Goal: Information Seeking & Learning: Learn about a topic

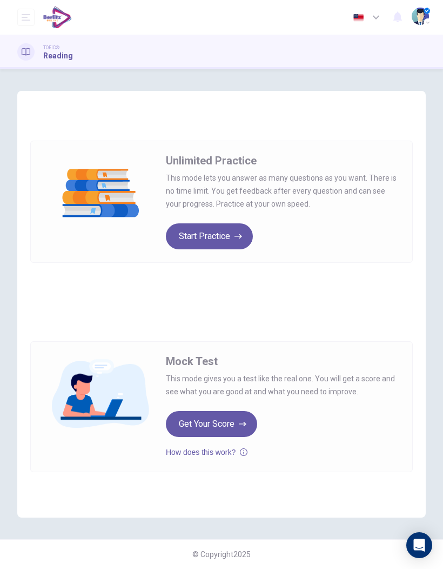
click at [207, 249] on button "Start Practice" at bounding box center [209, 236] width 87 height 26
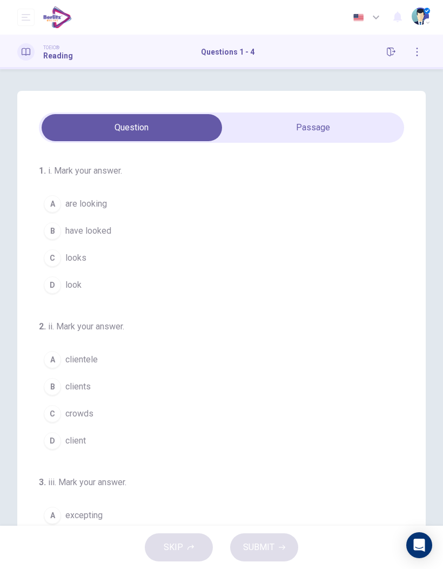
click at [52, 199] on div "A" at bounding box center [52, 203] width 17 height 17
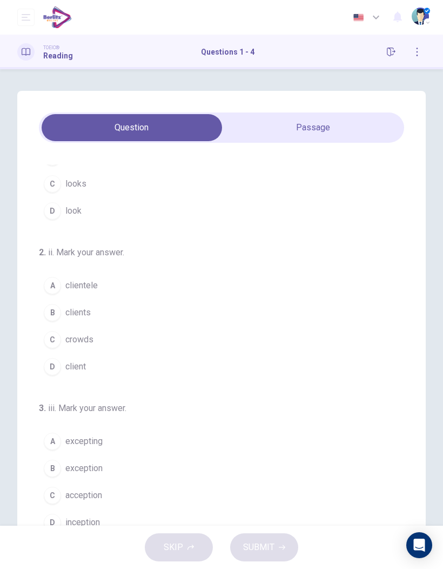
scroll to position [75, 0]
click at [55, 309] on div "B" at bounding box center [52, 311] width 17 height 17
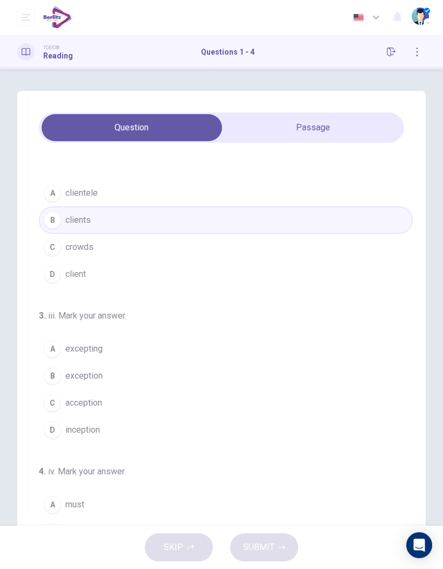
scroll to position [166, 0]
click at [43, 378] on button "B exception" at bounding box center [226, 375] width 374 height 27
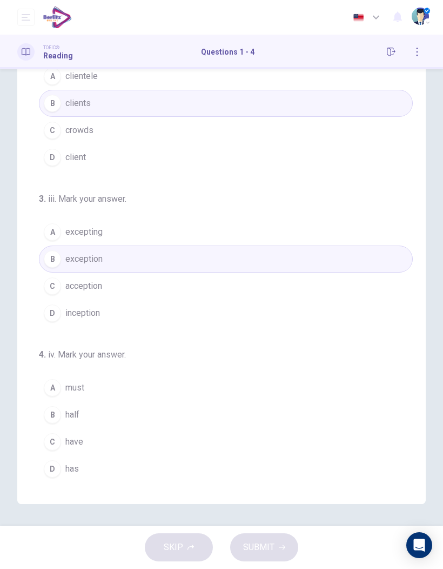
scroll to position [117, 0]
click at [72, 441] on span "have" at bounding box center [74, 441] width 18 height 13
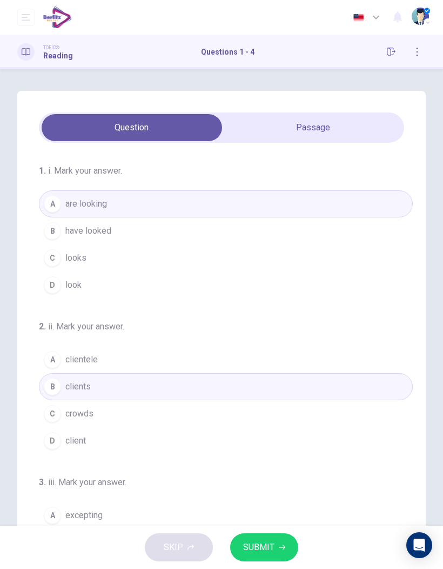
scroll to position [0, 0]
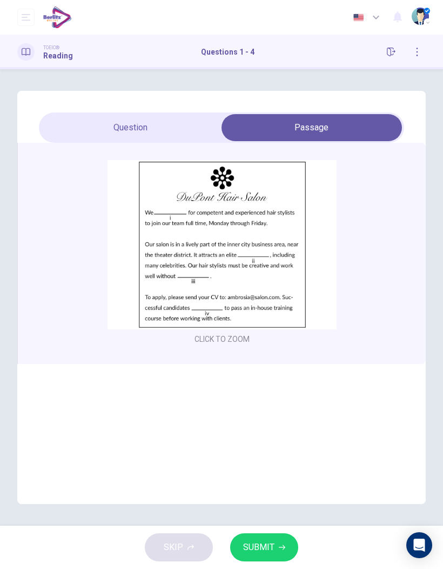
click at [267, 547] on span "SUBMIT" at bounding box center [258, 546] width 31 height 15
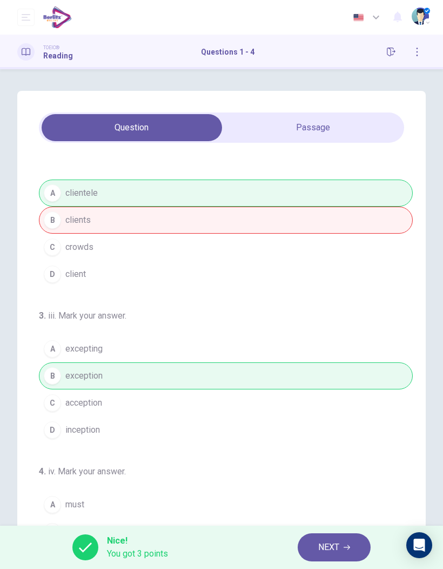
scroll to position [166, 0]
click at [333, 545] on span "NEXT" at bounding box center [328, 546] width 21 height 15
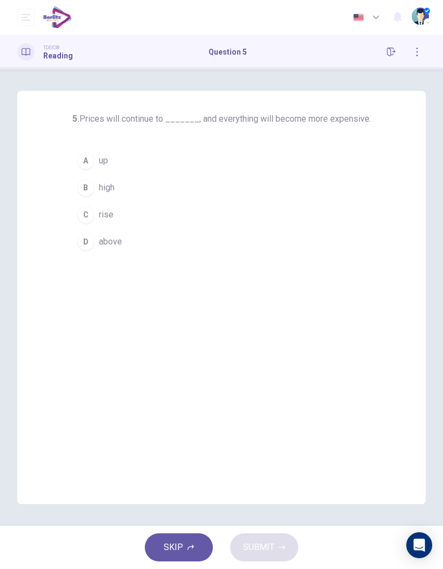
click at [108, 223] on button "C rise" at bounding box center [221, 214] width 299 height 27
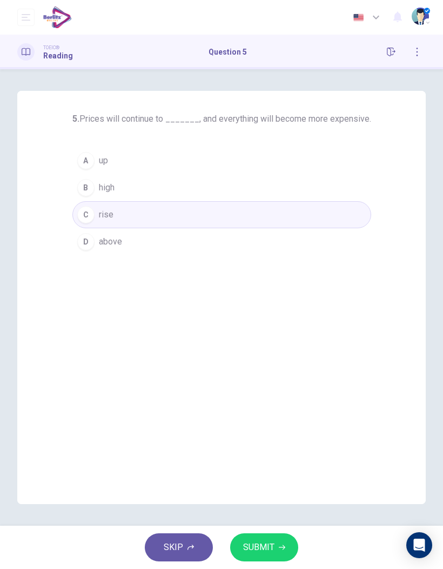
click at [276, 549] on button "SUBMIT" at bounding box center [264, 547] width 68 height 28
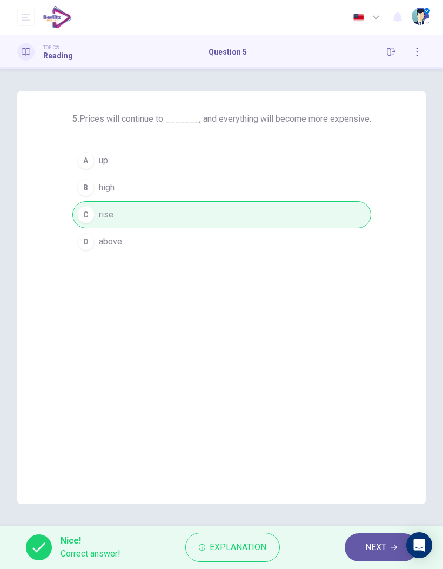
click at [385, 546] on span "NEXT" at bounding box center [375, 546] width 21 height 15
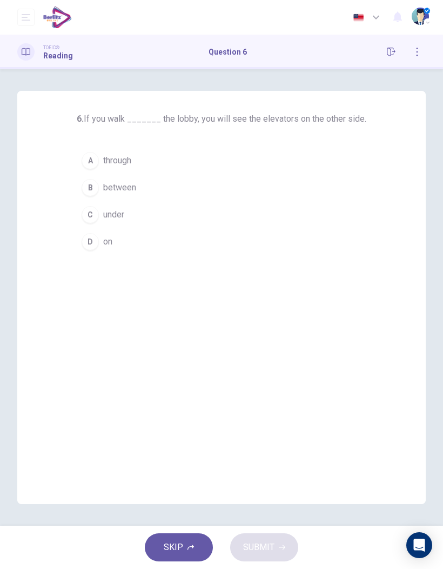
click at [131, 163] on span "through" at bounding box center [117, 160] width 28 height 13
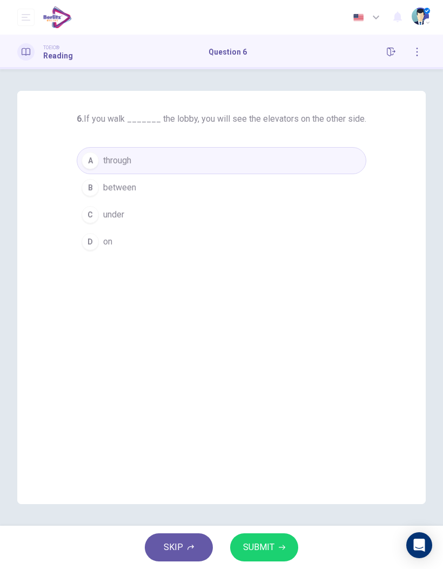
click at [288, 550] on button "SUBMIT" at bounding box center [264, 547] width 68 height 28
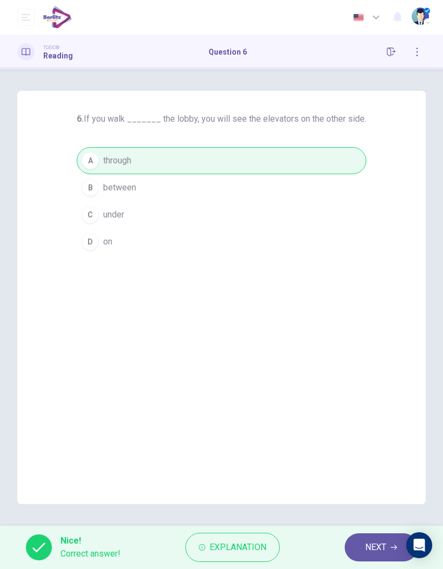
click at [372, 545] on span "NEXT" at bounding box center [375, 546] width 21 height 15
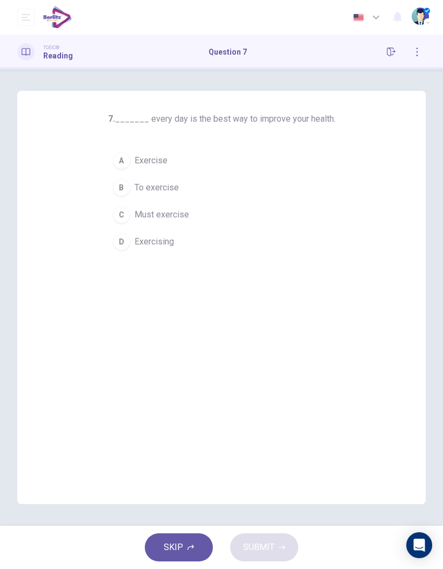
click at [164, 166] on span "Exercise" at bounding box center [151, 160] width 33 height 13
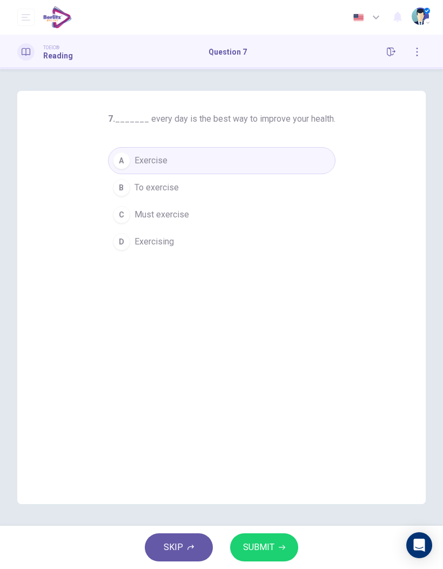
click at [272, 544] on span "SUBMIT" at bounding box center [258, 546] width 31 height 15
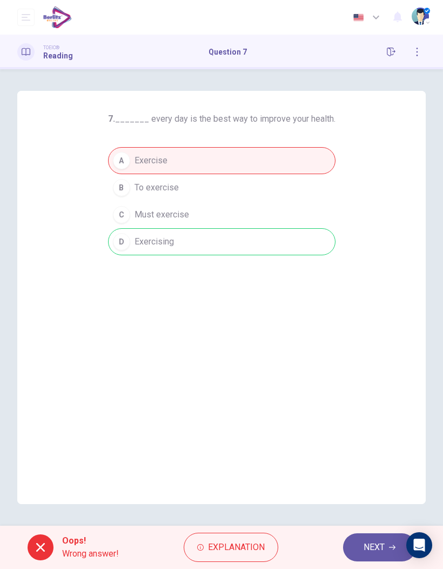
click at [242, 553] on span "Explanation" at bounding box center [236, 546] width 57 height 15
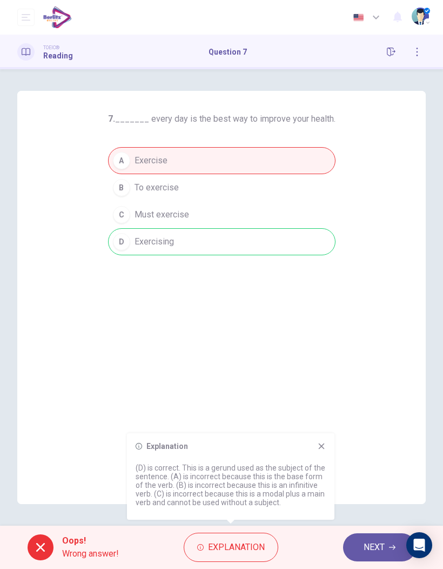
click at [381, 547] on span "NEXT" at bounding box center [374, 546] width 21 height 15
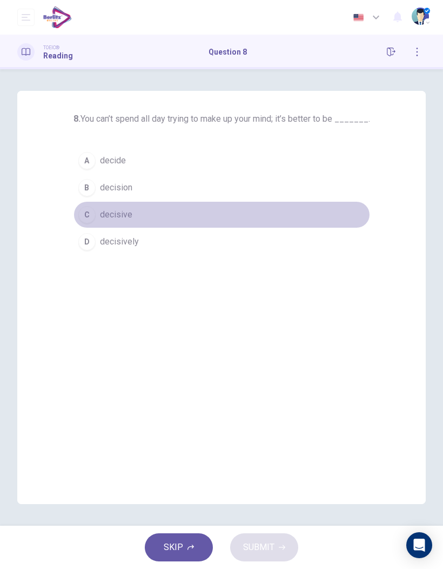
click at [116, 214] on span "decisive" at bounding box center [116, 214] width 32 height 13
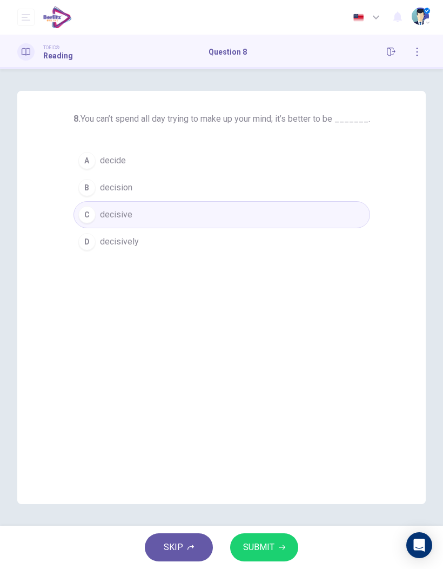
click at [286, 547] on button "SUBMIT" at bounding box center [264, 547] width 68 height 28
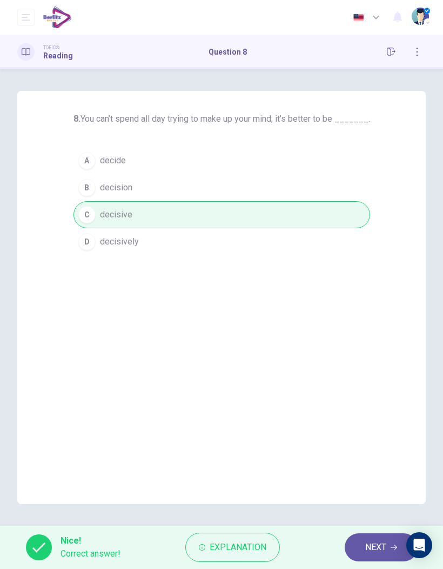
click at [377, 557] on button "NEXT" at bounding box center [381, 547] width 73 height 28
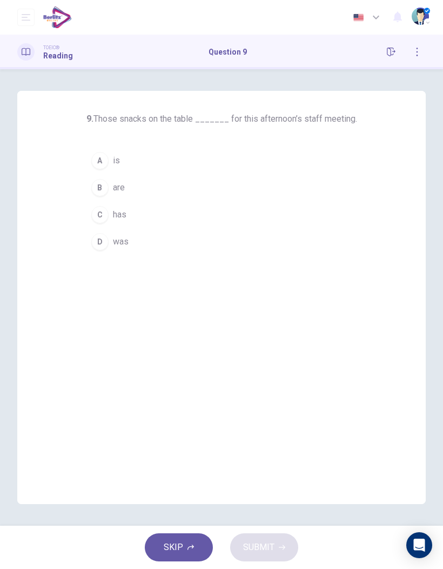
click at [125, 194] on button "B are" at bounding box center [221, 187] width 271 height 27
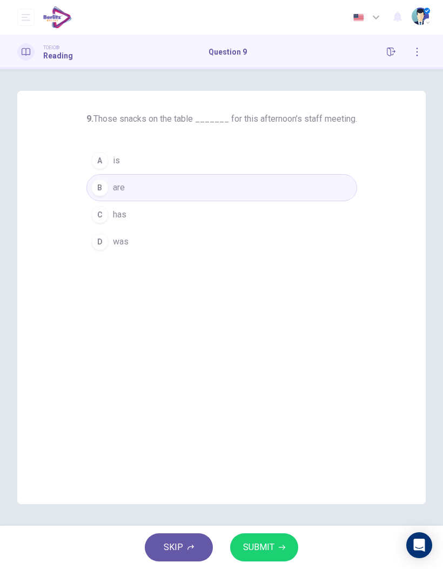
click at [296, 553] on button "SUBMIT" at bounding box center [264, 547] width 68 height 28
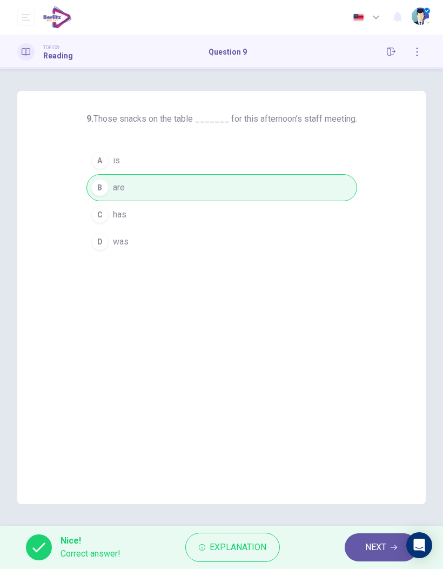
click at [379, 541] on span "NEXT" at bounding box center [375, 546] width 21 height 15
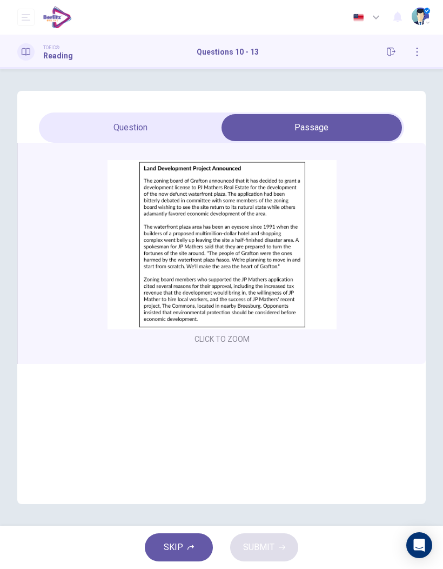
click at [240, 250] on img at bounding box center [222, 244] width 229 height 169
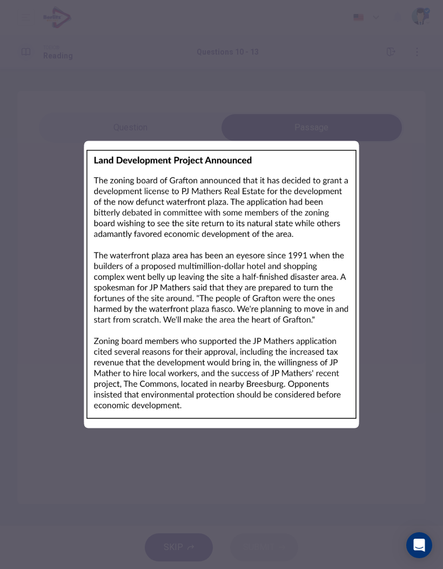
click at [393, 285] on div at bounding box center [221, 284] width 443 height 569
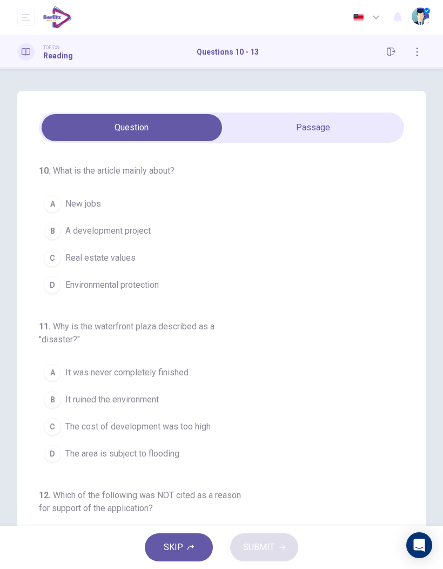
click at [148, 281] on span "Environmental protection" at bounding box center [111, 284] width 93 height 13
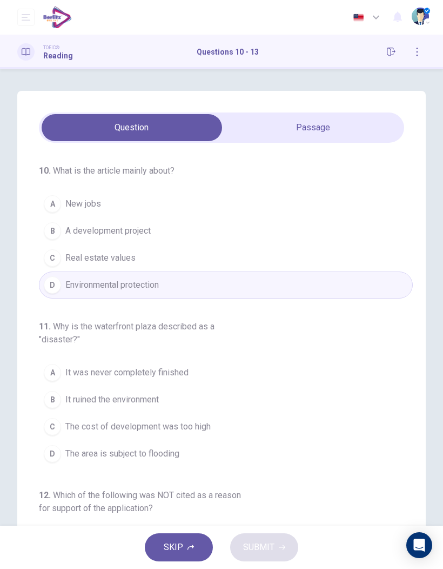
click at [322, 146] on div "10 . What is the article mainly about? A New jobs B A development project C Rea…" at bounding box center [221, 382] width 409 height 478
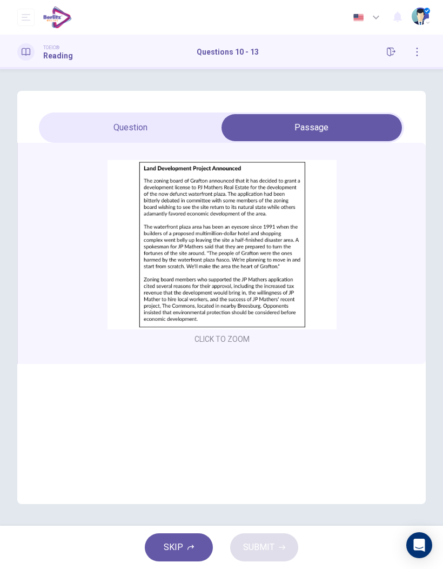
click at [185, 147] on div "CLICK TO ZOOM" at bounding box center [221, 253] width 409 height 221
click at [227, 264] on img at bounding box center [222, 244] width 229 height 169
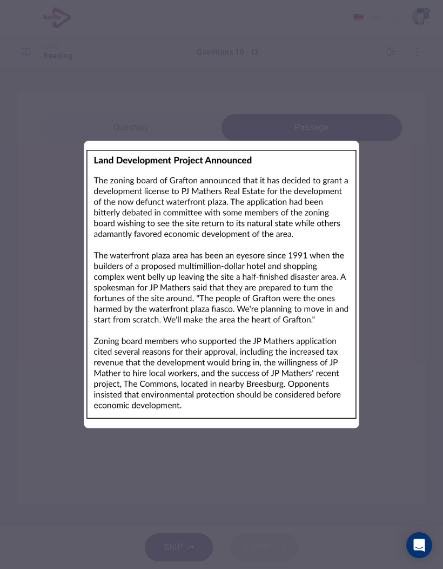
click at [418, 298] on div at bounding box center [221, 284] width 443 height 569
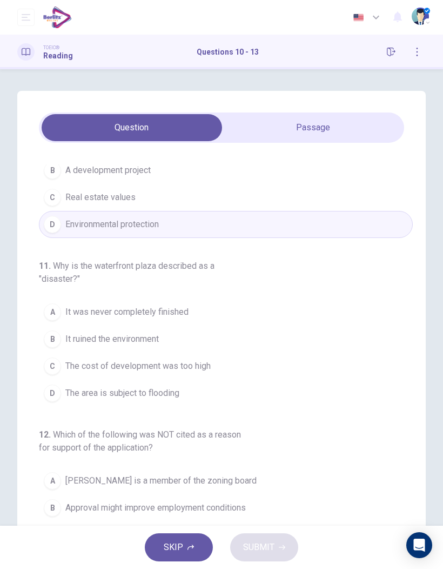
scroll to position [60, 0]
click at [177, 405] on button "D The area is subject to flooding" at bounding box center [226, 393] width 374 height 27
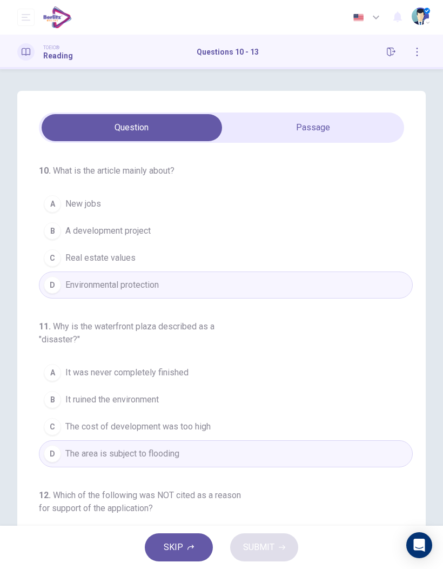
scroll to position [0, 0]
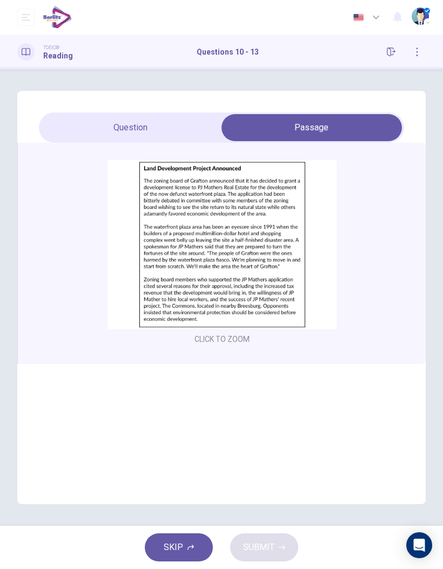
click at [249, 275] on img at bounding box center [222, 244] width 229 height 169
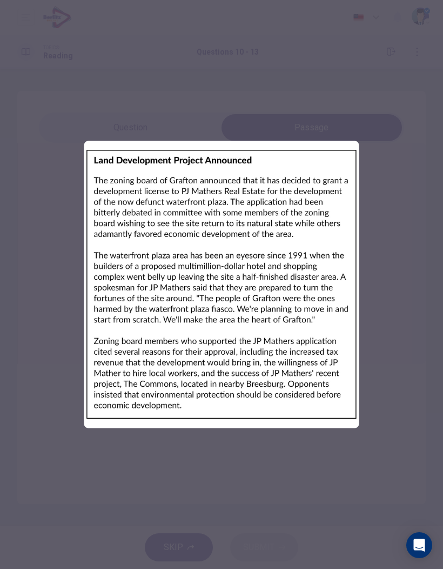
click at [401, 225] on div at bounding box center [221, 284] width 443 height 569
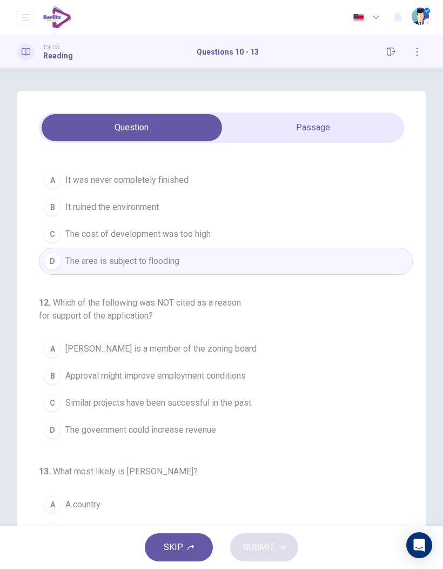
scroll to position [192, 0]
click at [244, 382] on span "Approval might improve employment conditions" at bounding box center [155, 375] width 180 height 13
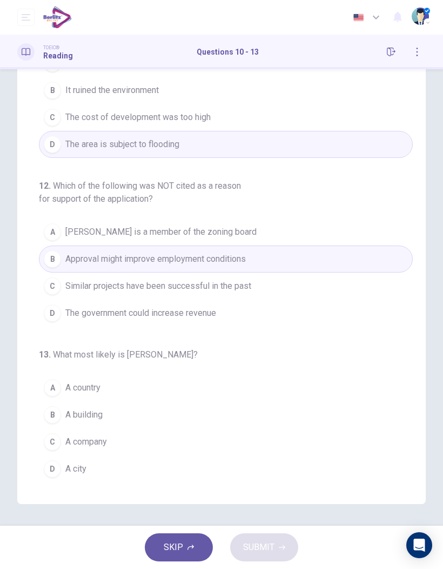
scroll to position [117, 0]
click at [98, 387] on span "A country" at bounding box center [82, 387] width 35 height 13
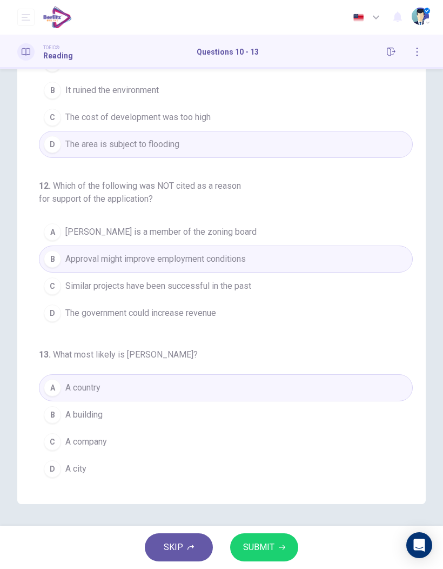
click at [285, 545] on button "SUBMIT" at bounding box center [264, 547] width 68 height 28
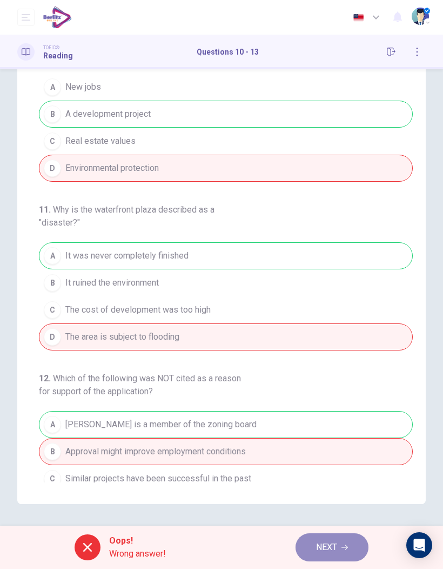
click at [334, 549] on span "NEXT" at bounding box center [326, 546] width 21 height 15
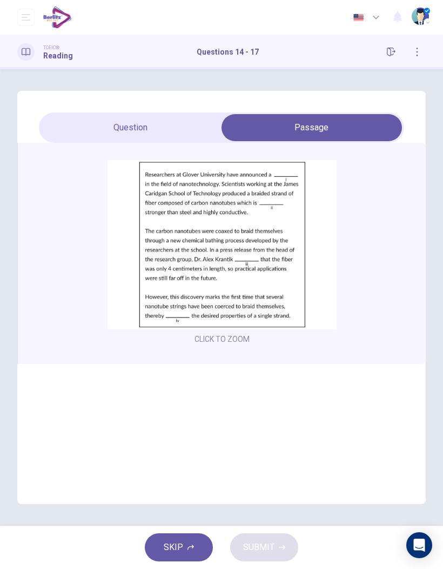
click at [260, 225] on img at bounding box center [222, 244] width 229 height 169
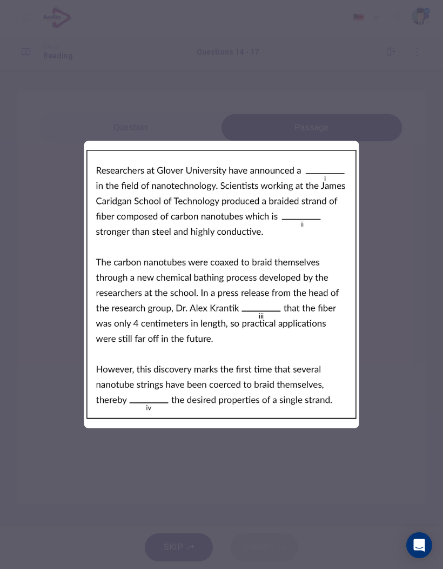
click at [383, 255] on div at bounding box center [221, 284] width 443 height 569
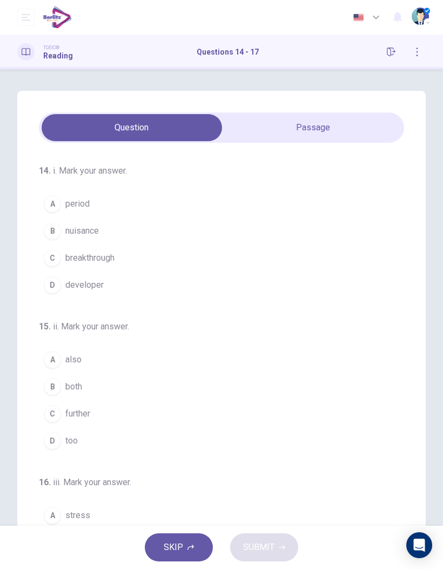
click at [75, 359] on span "also" at bounding box center [73, 359] width 16 height 13
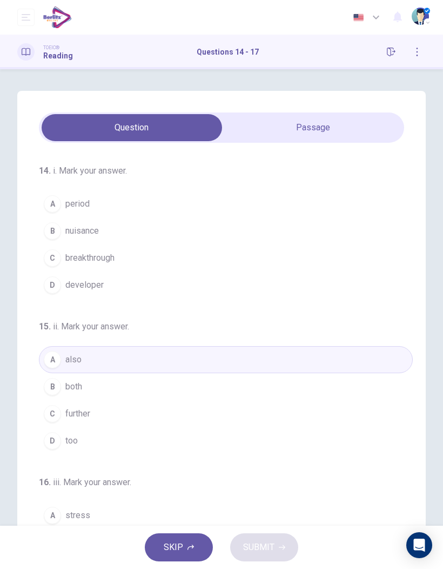
click at [121, 439] on button "D too" at bounding box center [226, 440] width 374 height 27
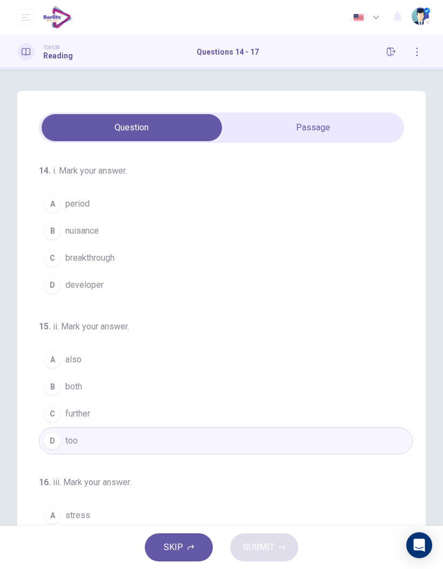
click at [128, 279] on button "D developer" at bounding box center [226, 284] width 374 height 27
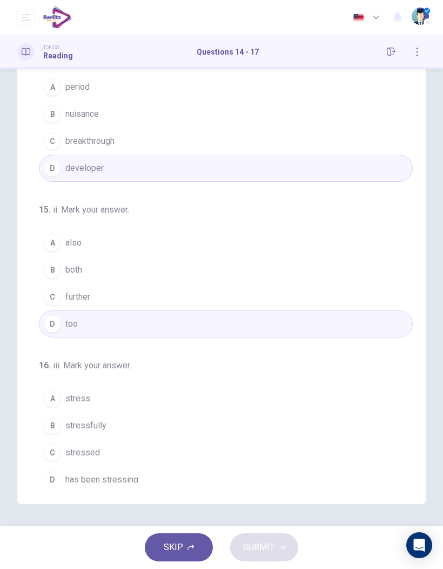
click at [311, 125] on button "B nuisance" at bounding box center [226, 114] width 374 height 27
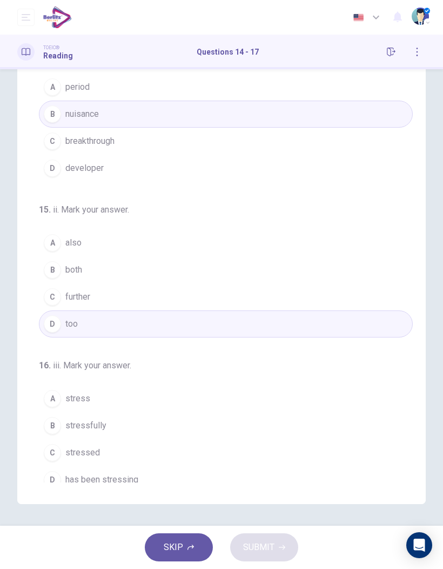
click at [331, 169] on button "D developer" at bounding box center [226, 168] width 374 height 27
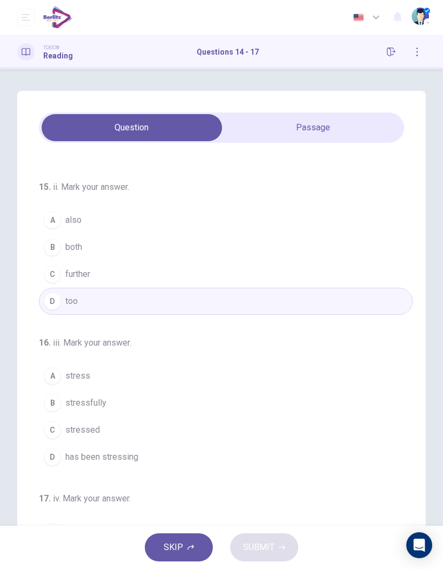
scroll to position [141, 0]
click at [126, 459] on span "has been stressing" at bounding box center [101, 455] width 73 height 13
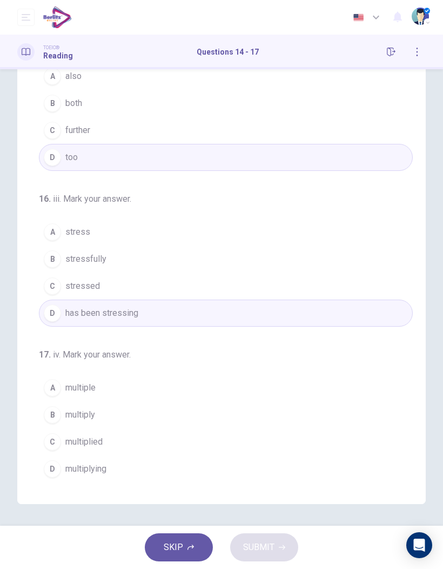
scroll to position [166, 0]
click at [128, 388] on button "A multiple" at bounding box center [226, 387] width 374 height 27
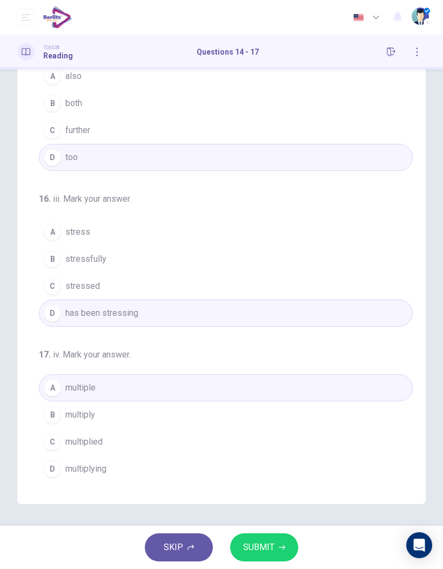
click at [260, 555] on button "SUBMIT" at bounding box center [264, 547] width 68 height 28
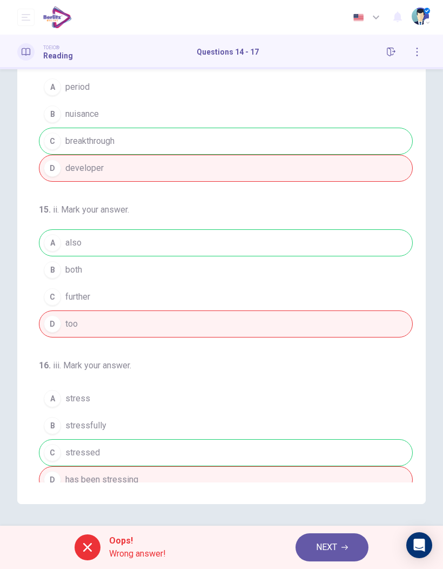
scroll to position [0, 0]
click at [338, 546] on button "NEXT" at bounding box center [332, 547] width 73 height 28
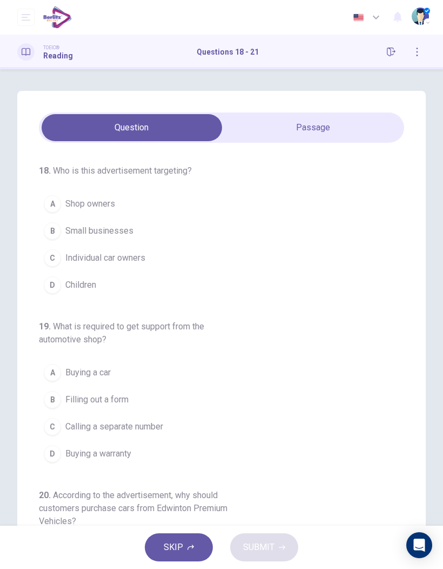
click at [178, 554] on span "SKIP" at bounding box center [173, 546] width 19 height 15
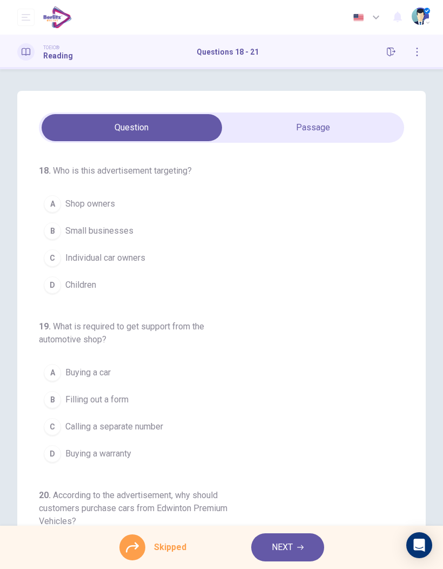
click at [385, 58] on button "button" at bounding box center [391, 51] width 17 height 17
click at [294, 547] on button "NEXT" at bounding box center [287, 547] width 73 height 28
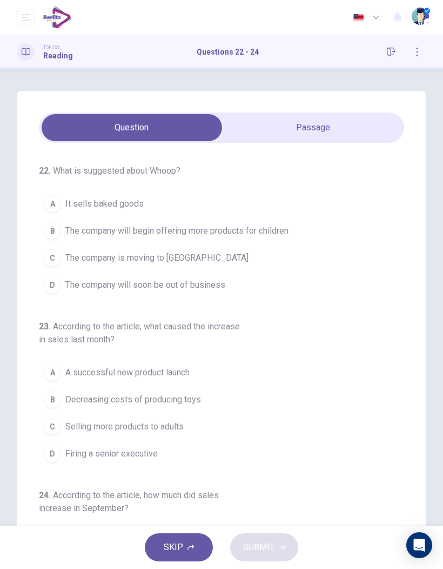
click at [391, 49] on icon "button" at bounding box center [391, 52] width 9 height 9
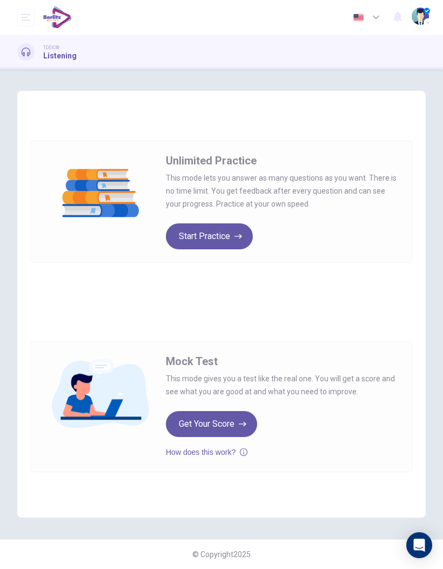
click at [220, 242] on button "Start Practice" at bounding box center [209, 236] width 87 height 26
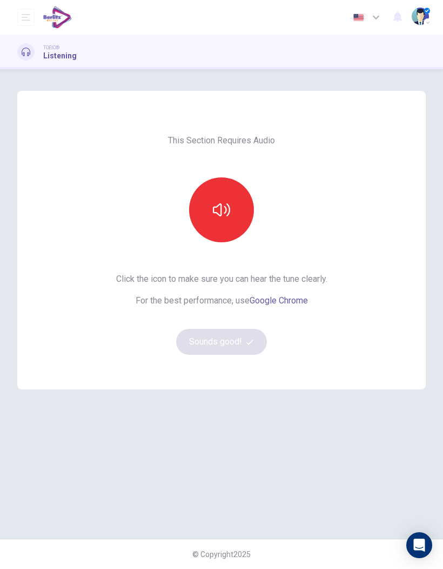
click at [229, 195] on button "button" at bounding box center [221, 209] width 65 height 65
click at [210, 333] on button "Sounds good!" at bounding box center [221, 342] width 91 height 26
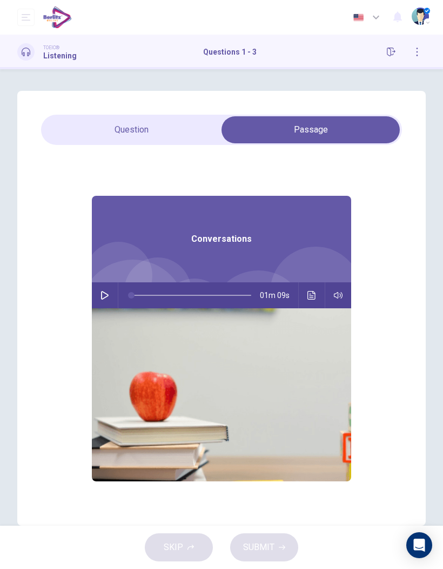
click at [102, 296] on icon "button" at bounding box center [105, 295] width 8 height 9
type input "*"
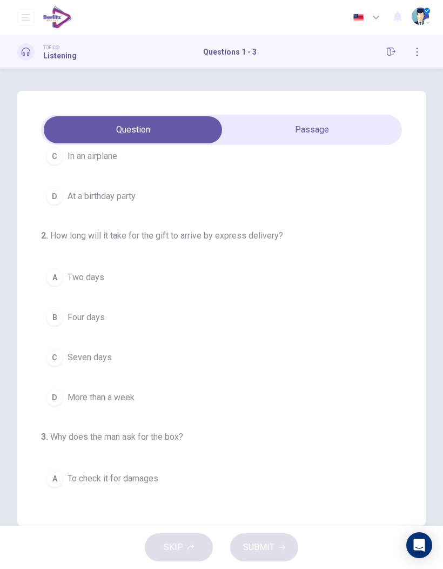
scroll to position [187, 0]
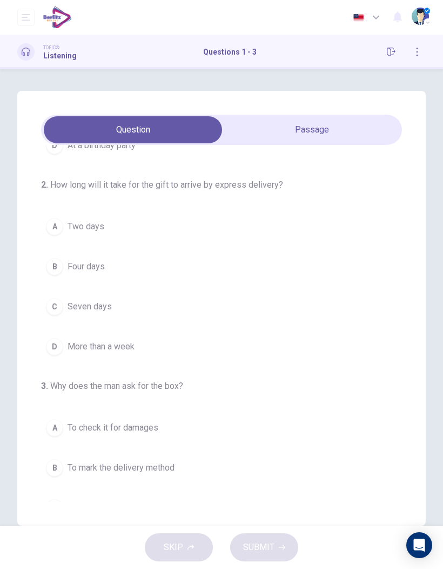
click at [119, 233] on button "A Two days" at bounding box center [221, 226] width 361 height 27
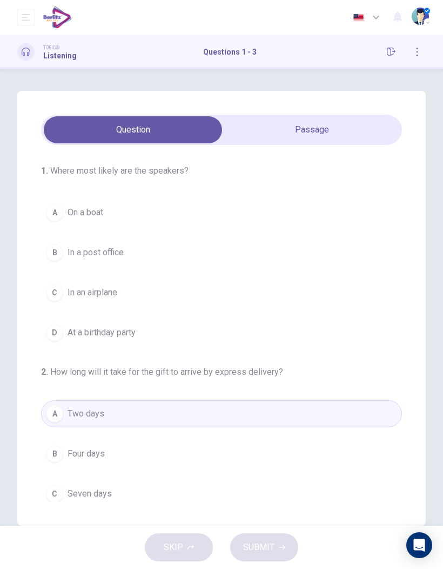
scroll to position [0, 0]
click at [118, 258] on span "In a post office" at bounding box center [96, 252] width 56 height 13
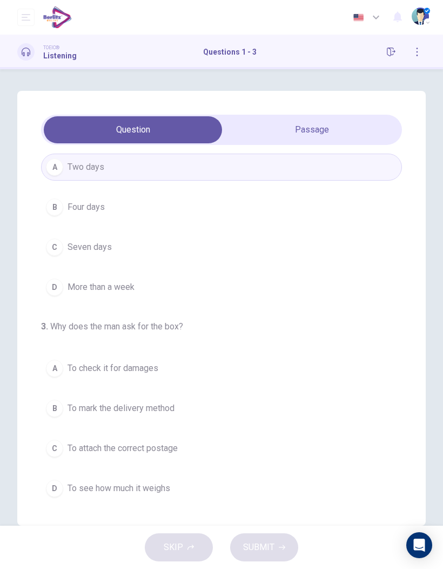
scroll to position [246, 0]
click at [165, 409] on span "To mark the delivery method" at bounding box center [121, 408] width 107 height 13
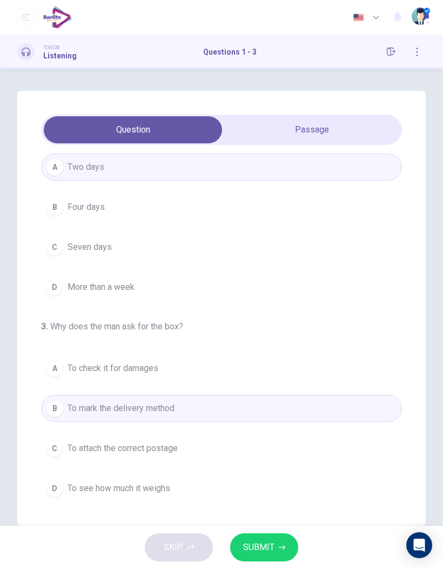
click at [275, 545] on button "SUBMIT" at bounding box center [264, 547] width 68 height 28
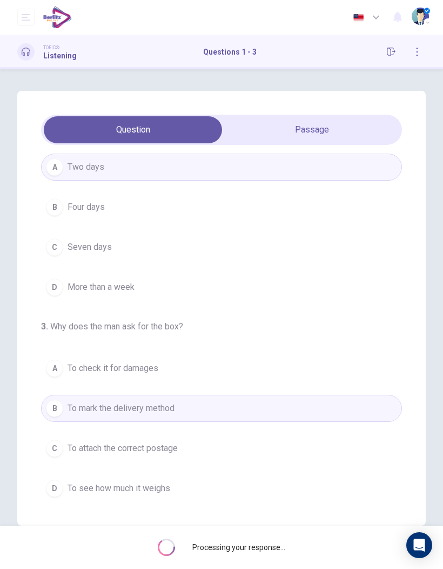
click at [266, 531] on div "Processing your response..." at bounding box center [221, 546] width 443 height 43
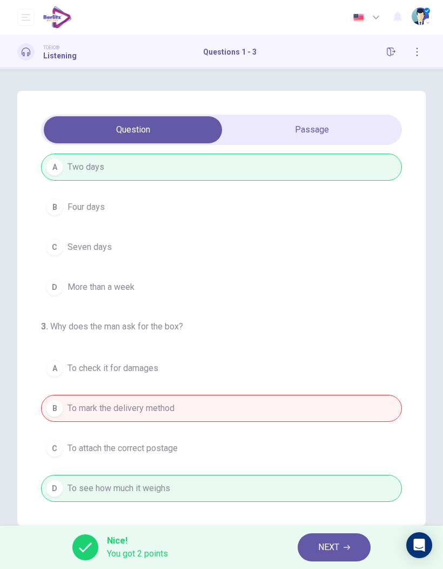
click at [340, 543] on button "NEXT" at bounding box center [334, 547] width 73 height 28
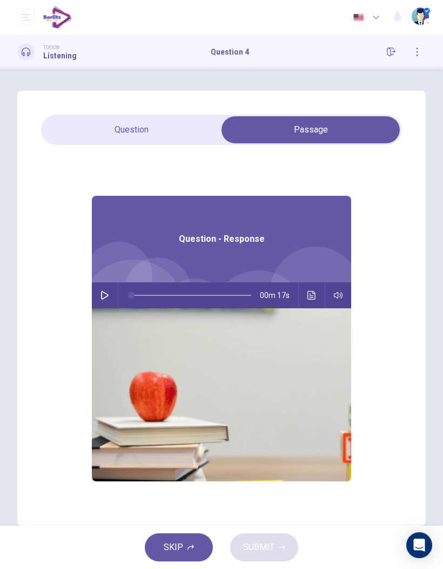
click at [112, 289] on button "button" at bounding box center [104, 295] width 17 height 26
type input "**"
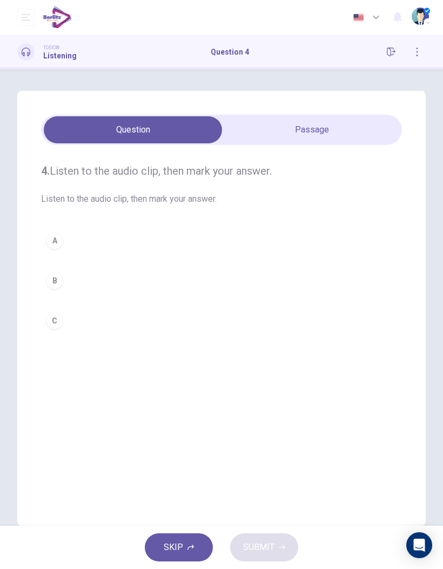
click at [59, 326] on div "C" at bounding box center [54, 320] width 17 height 17
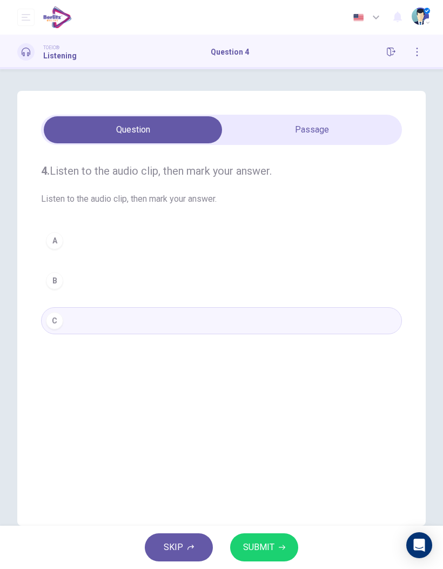
click at [283, 552] on button "SUBMIT" at bounding box center [264, 547] width 68 height 28
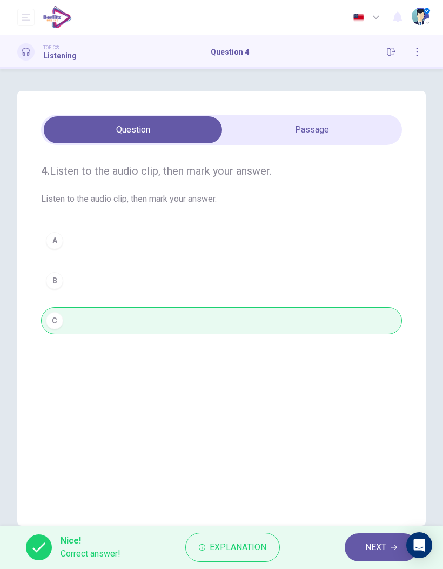
click at [384, 540] on span "NEXT" at bounding box center [375, 546] width 21 height 15
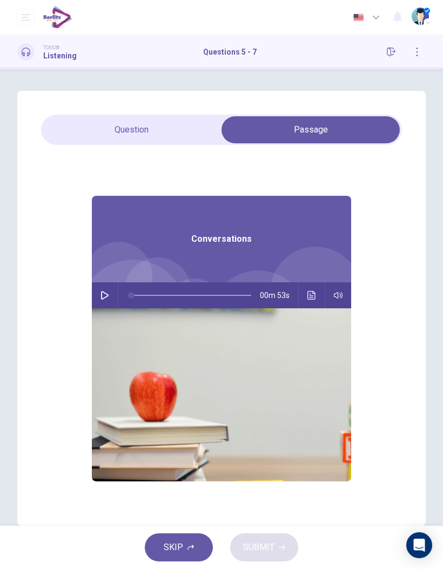
click at [104, 290] on button "button" at bounding box center [104, 295] width 17 height 26
type input "*"
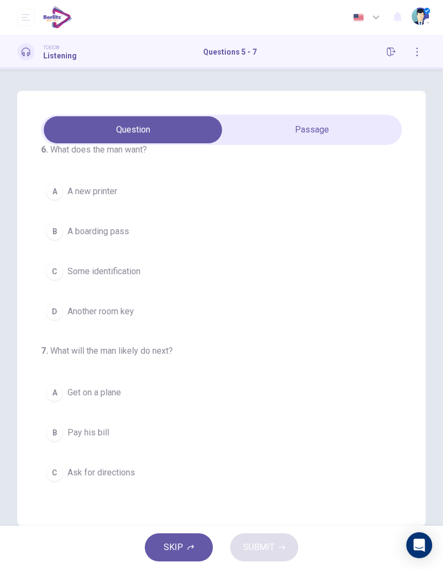
scroll to position [184, 0]
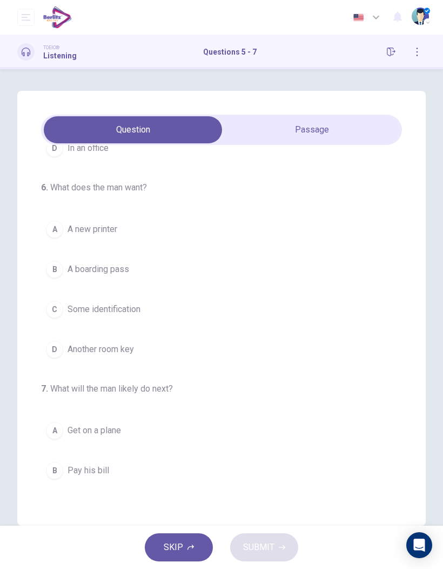
click at [122, 264] on span "A boarding pass" at bounding box center [99, 269] width 62 height 13
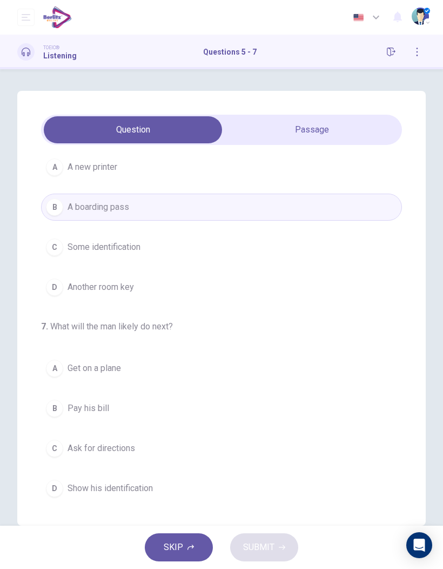
scroll to position [246, 0]
click at [153, 482] on span "Show his identification" at bounding box center [110, 487] width 85 height 13
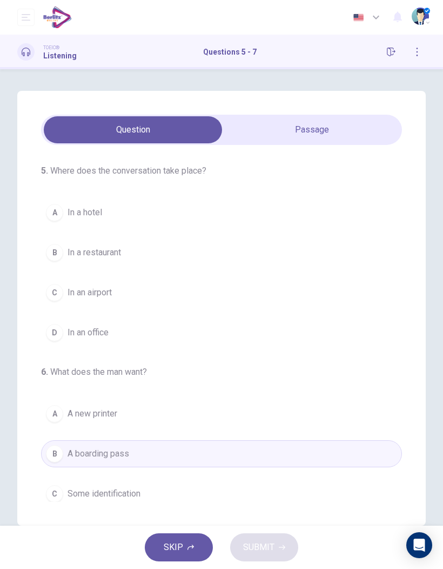
scroll to position [0, 0]
click at [118, 294] on button "C In an airport" at bounding box center [221, 292] width 361 height 27
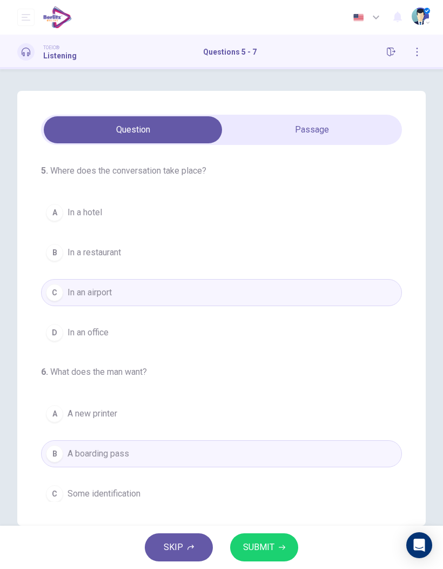
click at [276, 550] on button "SUBMIT" at bounding box center [264, 547] width 68 height 28
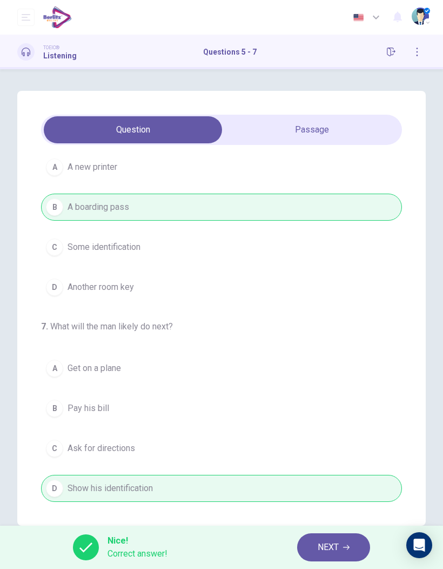
scroll to position [246, 0]
click at [342, 549] on button "NEXT" at bounding box center [333, 547] width 73 height 28
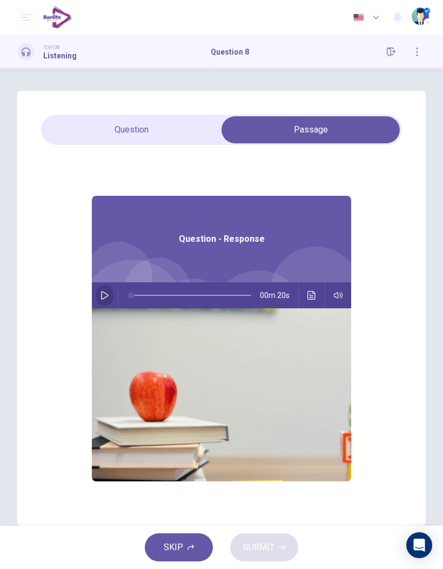
click at [99, 292] on button "button" at bounding box center [104, 295] width 17 height 26
type input "*"
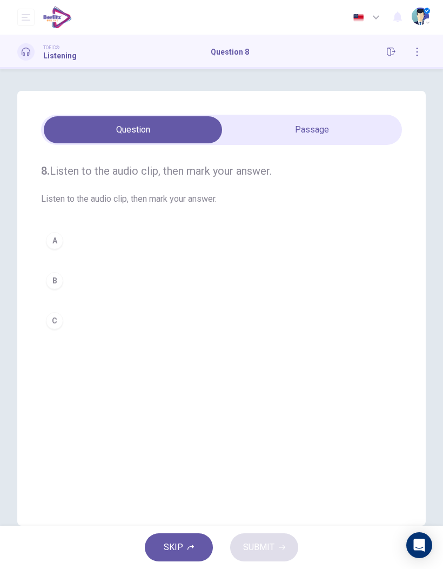
click at [50, 324] on div "C" at bounding box center [54, 320] width 17 height 17
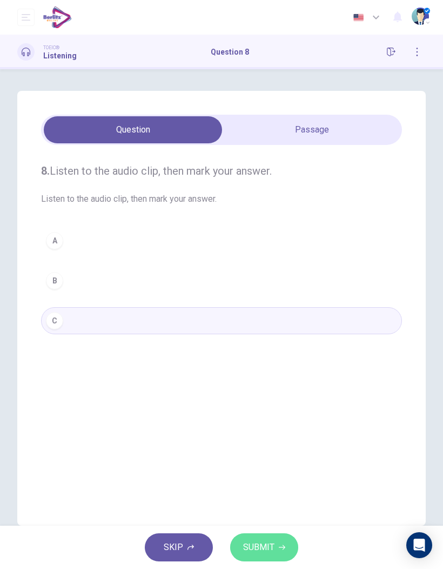
click at [285, 551] on button "SUBMIT" at bounding box center [264, 547] width 68 height 28
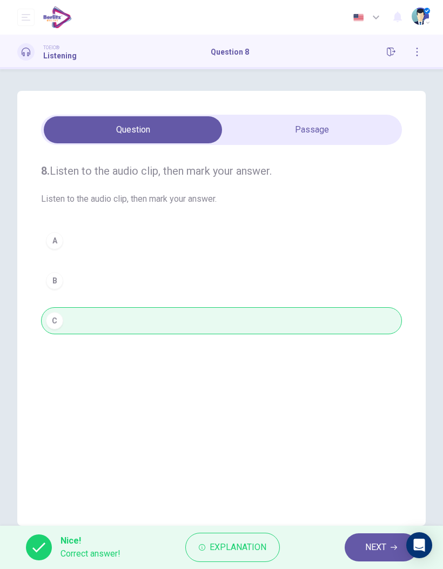
click at [380, 547] on span "NEXT" at bounding box center [375, 546] width 21 height 15
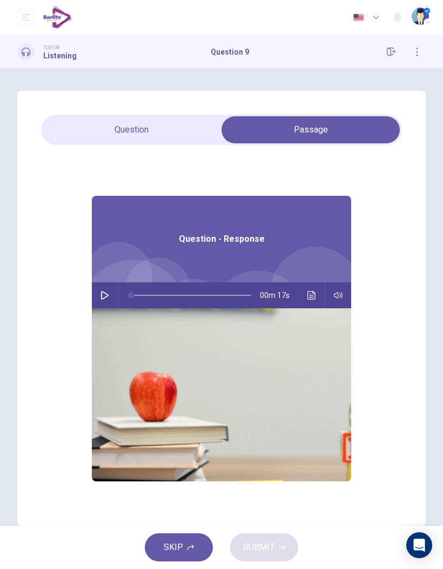
click at [104, 304] on button "button" at bounding box center [104, 295] width 17 height 26
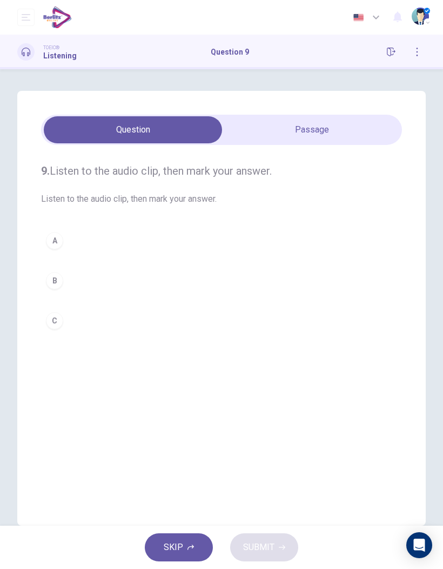
click at [58, 282] on div "B" at bounding box center [54, 280] width 17 height 17
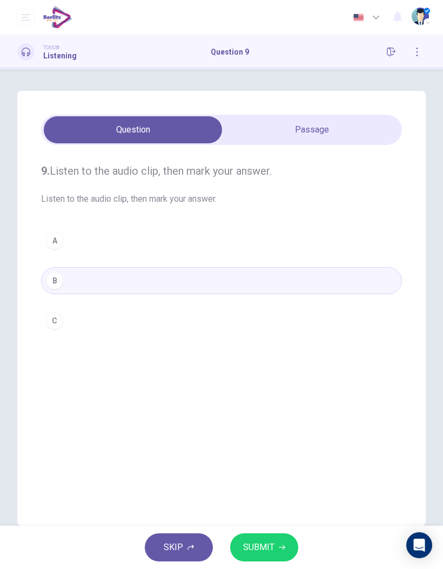
click at [285, 541] on button "SUBMIT" at bounding box center [264, 547] width 68 height 28
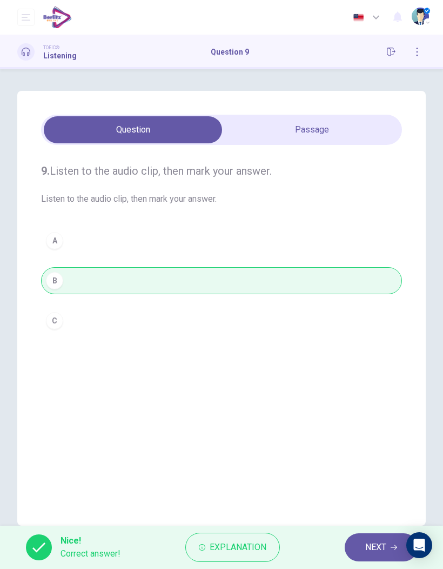
click at [377, 541] on span "NEXT" at bounding box center [375, 546] width 21 height 15
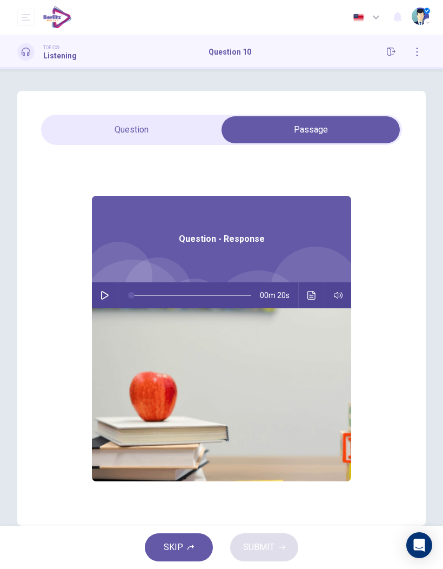
click at [108, 299] on icon "button" at bounding box center [105, 295] width 9 height 9
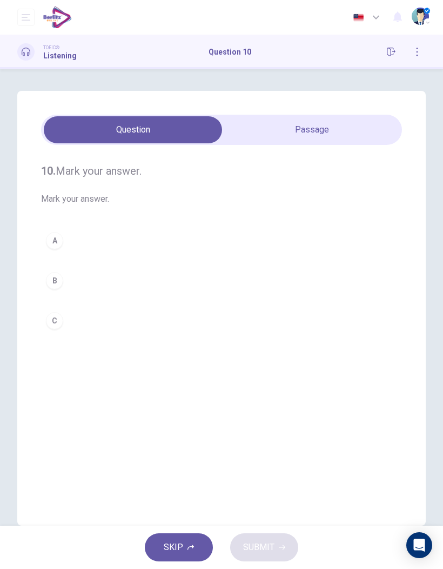
click at [64, 289] on button "B" at bounding box center [221, 280] width 361 height 27
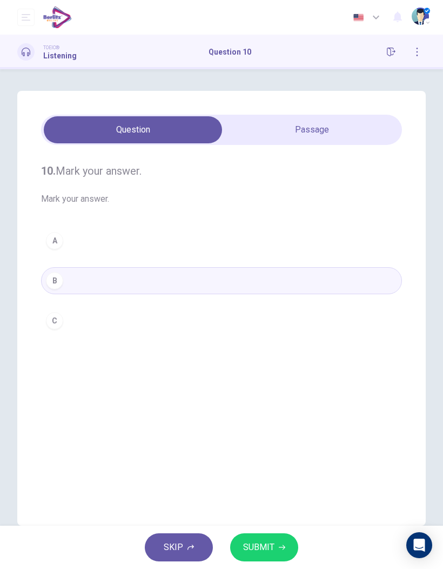
click at [274, 556] on button "SUBMIT" at bounding box center [264, 547] width 68 height 28
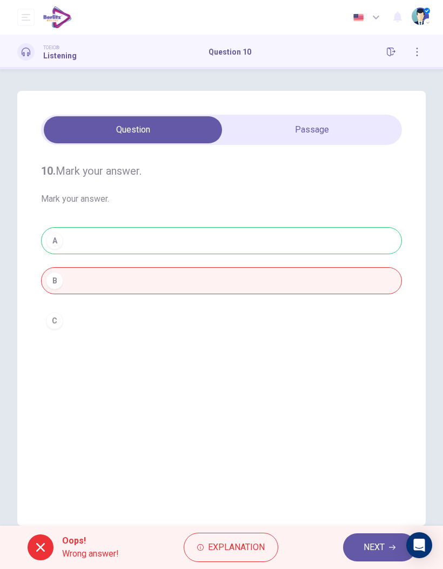
click at [237, 556] on button "Explanation" at bounding box center [231, 546] width 95 height 29
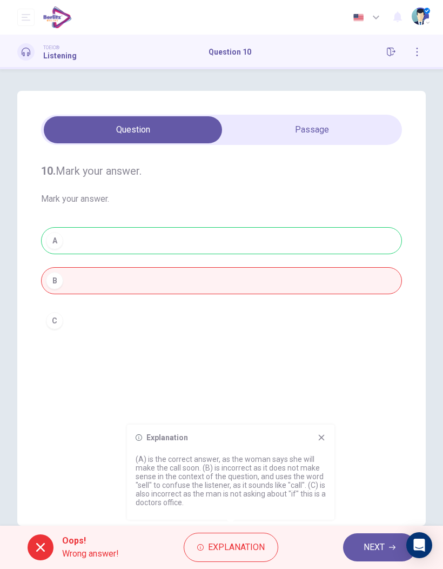
click at [382, 556] on button "NEXT" at bounding box center [379, 547] width 73 height 28
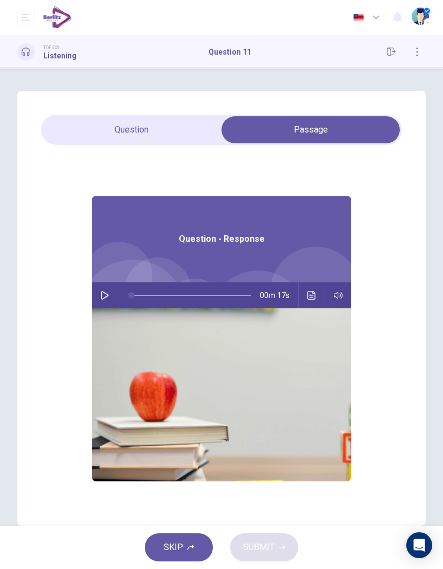
click at [104, 304] on button "button" at bounding box center [104, 295] width 17 height 26
click at [111, 302] on button "button" at bounding box center [104, 295] width 17 height 26
type input "**"
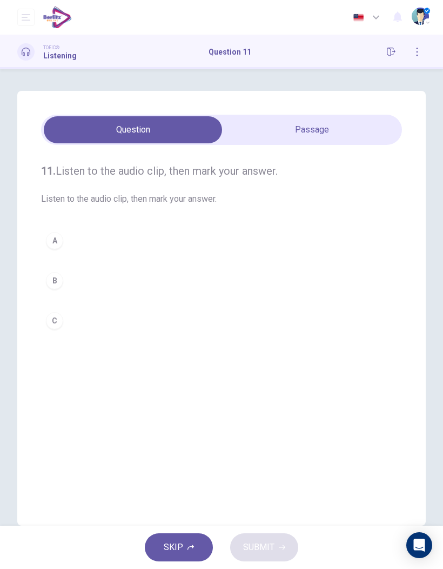
click at [57, 333] on button "C" at bounding box center [221, 320] width 361 height 27
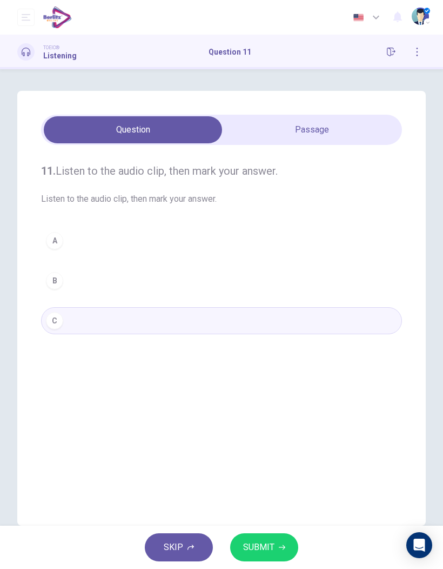
click at [266, 544] on span "SUBMIT" at bounding box center [258, 546] width 31 height 15
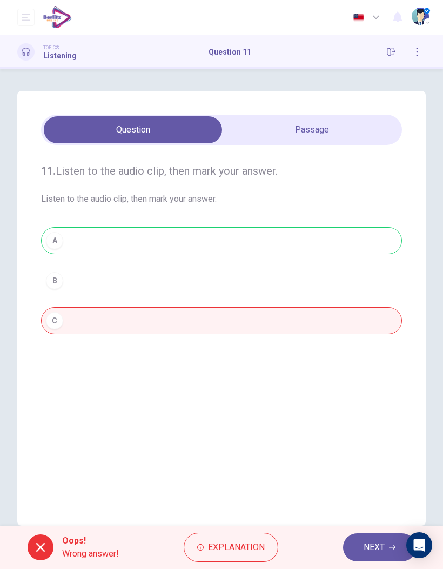
click at [379, 543] on span "NEXT" at bounding box center [374, 546] width 21 height 15
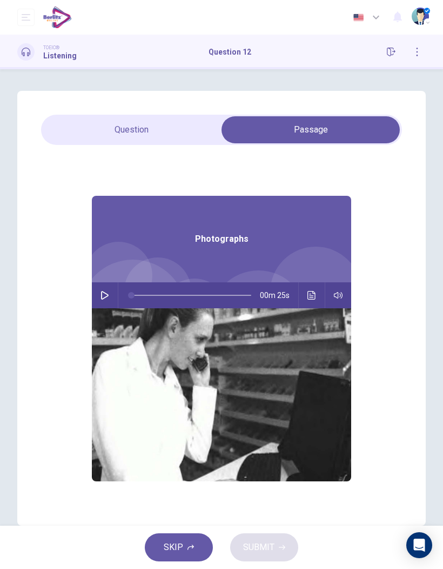
click at [108, 301] on button "button" at bounding box center [104, 295] width 17 height 26
type input "*"
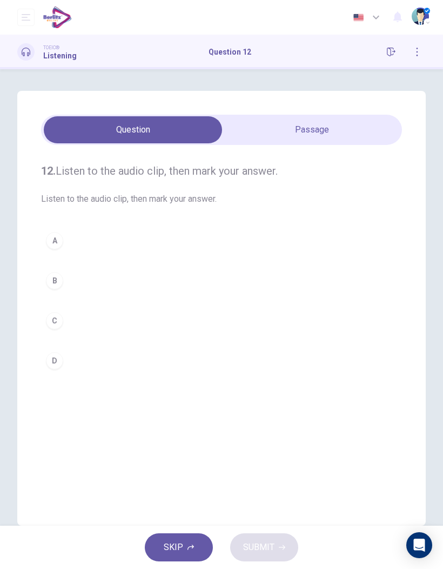
click at [63, 327] on button "C" at bounding box center [221, 320] width 361 height 27
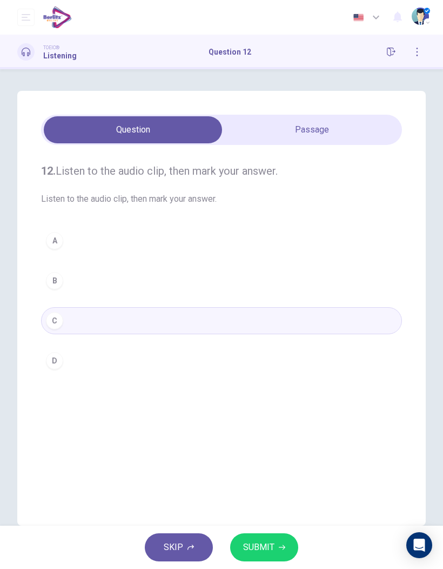
click at [268, 550] on span "SUBMIT" at bounding box center [258, 546] width 31 height 15
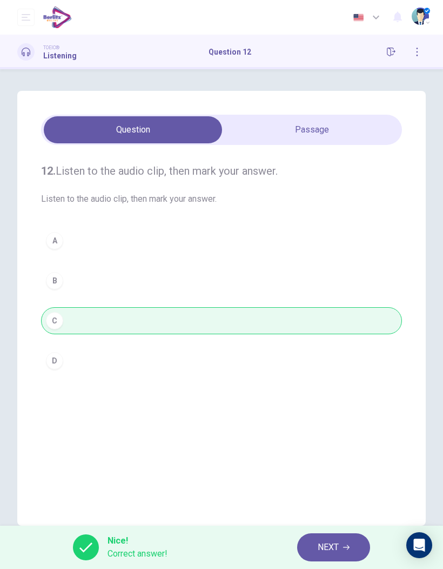
click at [349, 540] on button "NEXT" at bounding box center [333, 547] width 73 height 28
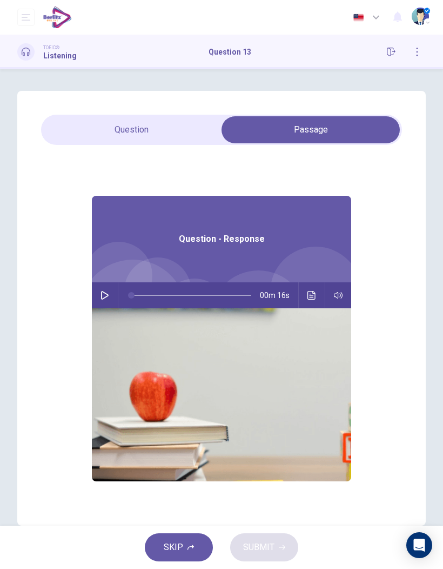
click at [108, 301] on button "button" at bounding box center [104, 295] width 17 height 26
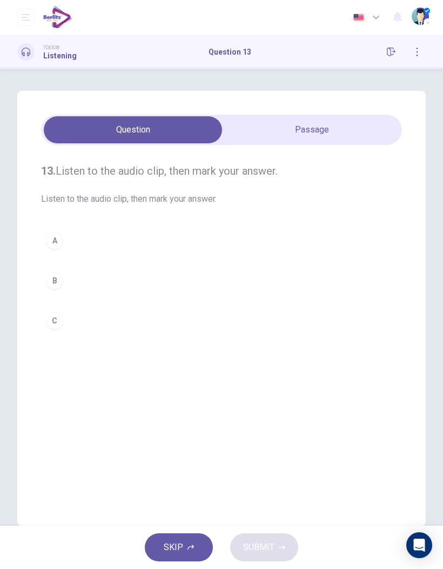
click at [50, 245] on div "A" at bounding box center [54, 240] width 17 height 17
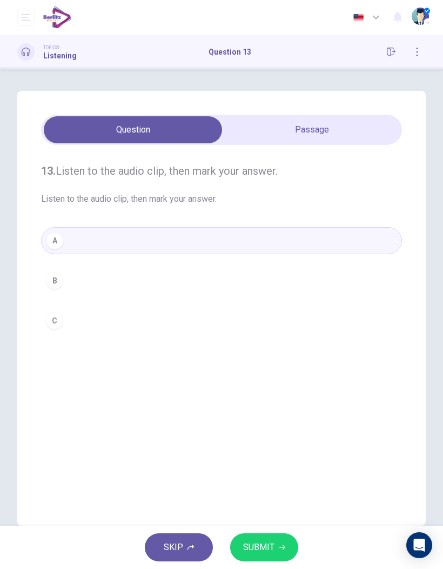
click at [279, 551] on button "SUBMIT" at bounding box center [264, 547] width 68 height 28
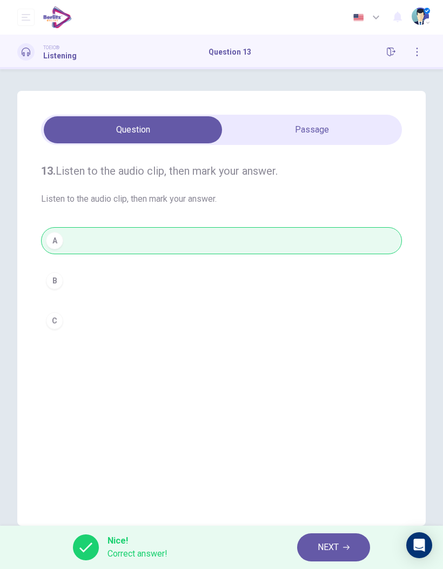
click at [339, 545] on span "NEXT" at bounding box center [328, 546] width 21 height 15
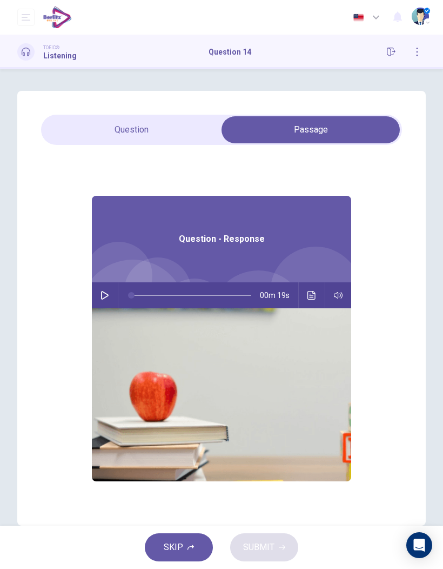
click at [110, 293] on button "button" at bounding box center [104, 295] width 17 height 26
type input "*"
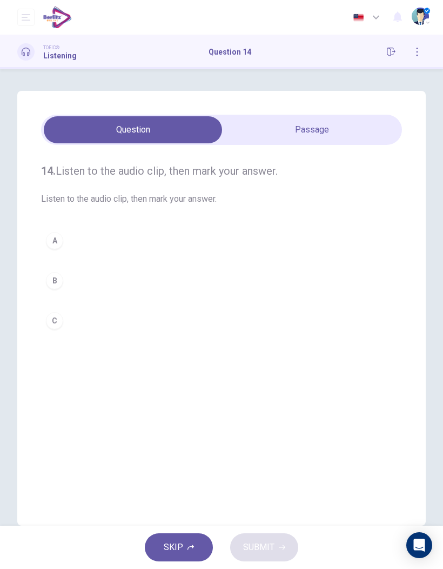
click at [92, 242] on button "A" at bounding box center [221, 240] width 361 height 27
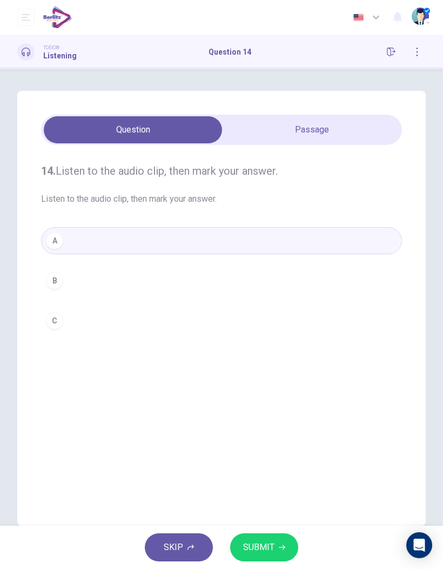
click at [274, 551] on button "SUBMIT" at bounding box center [264, 547] width 68 height 28
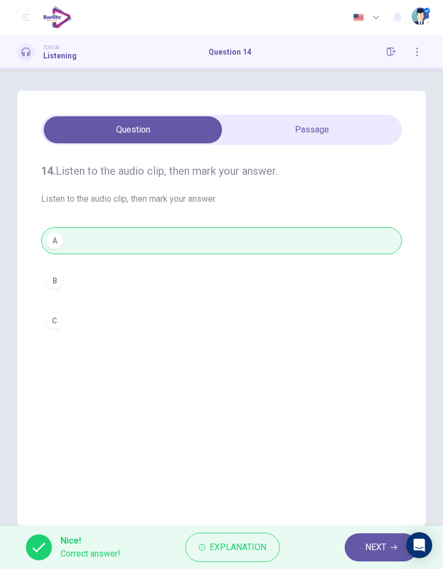
click at [369, 550] on span "NEXT" at bounding box center [375, 546] width 21 height 15
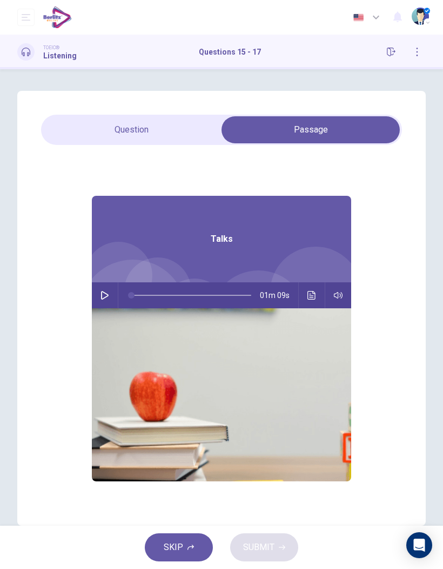
click at [106, 298] on icon "button" at bounding box center [105, 295] width 9 height 9
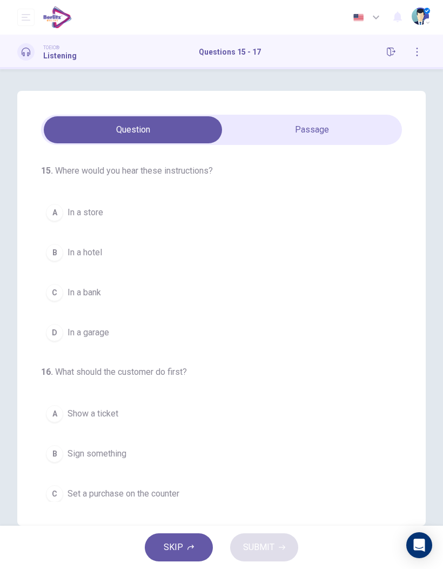
scroll to position [0, 0]
click at [97, 219] on button "A In a store" at bounding box center [221, 212] width 361 height 27
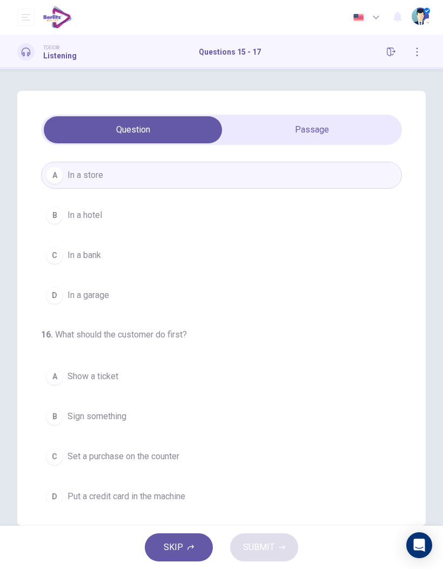
scroll to position [38, 0]
click at [217, 218] on button "B In a hotel" at bounding box center [221, 213] width 361 height 27
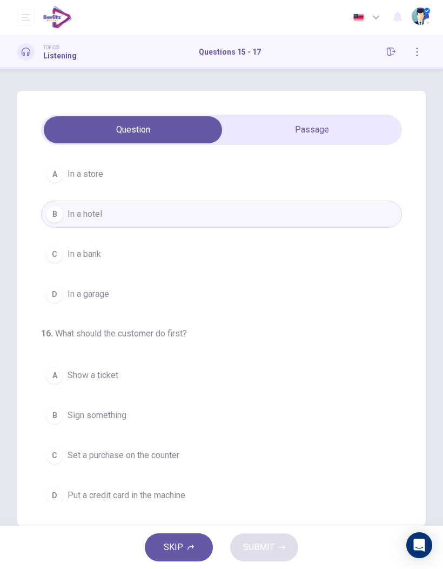
click at [265, 172] on button "A In a store" at bounding box center [221, 173] width 361 height 27
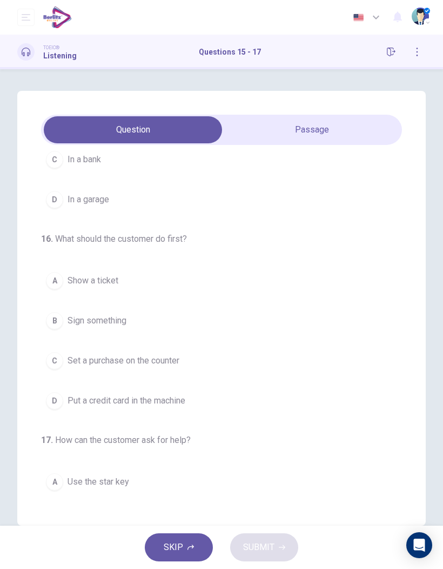
click at [178, 403] on span "Put a credit card in the machine" at bounding box center [127, 400] width 118 height 13
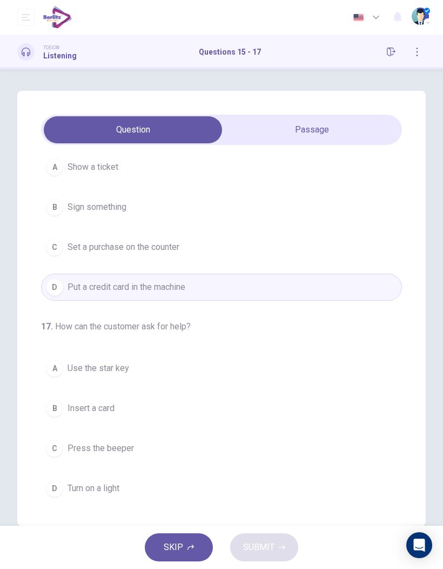
scroll to position [246, 0]
click at [116, 449] on span "Press the beeper" at bounding box center [101, 448] width 66 height 13
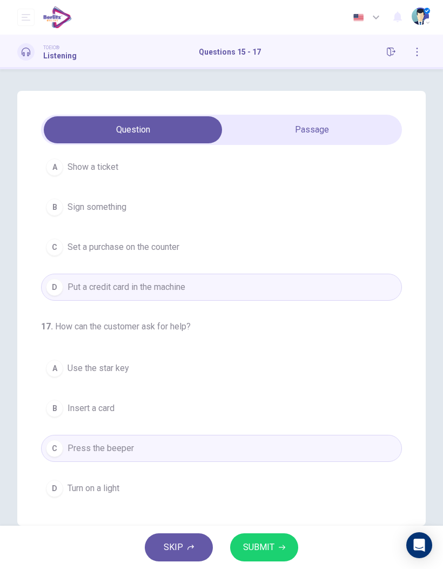
click at [255, 538] on button "SUBMIT" at bounding box center [264, 547] width 68 height 28
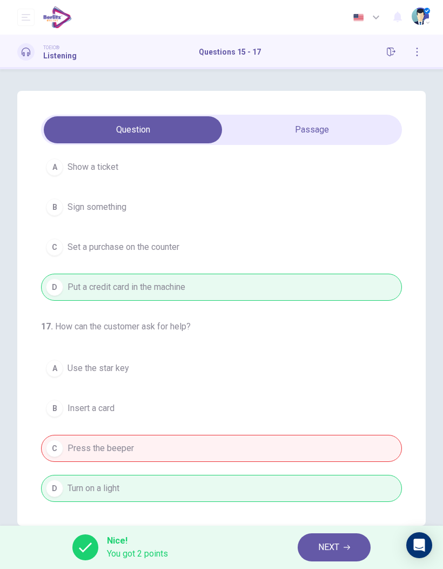
click at [337, 545] on span "NEXT" at bounding box center [328, 546] width 21 height 15
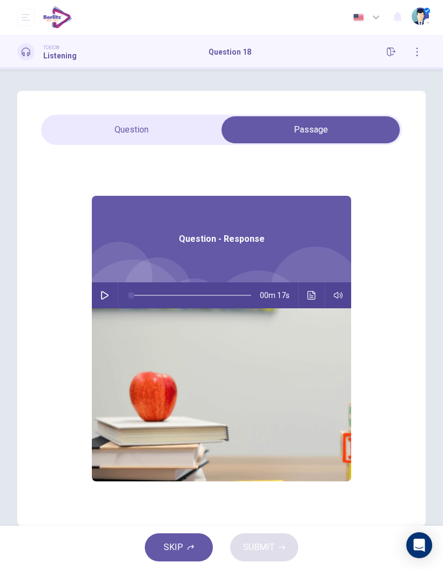
click at [104, 296] on icon "button" at bounding box center [105, 295] width 9 height 9
type input "**"
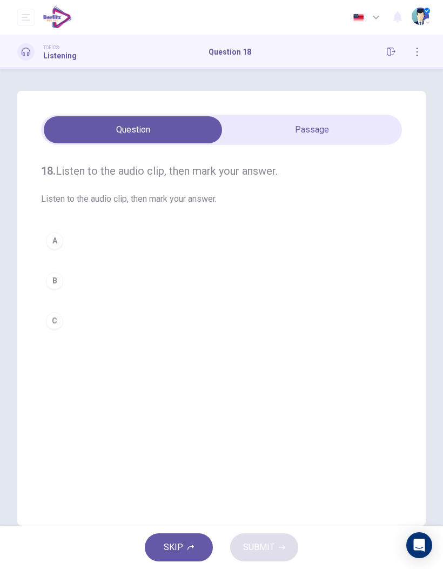
click at [119, 288] on button "B" at bounding box center [221, 280] width 361 height 27
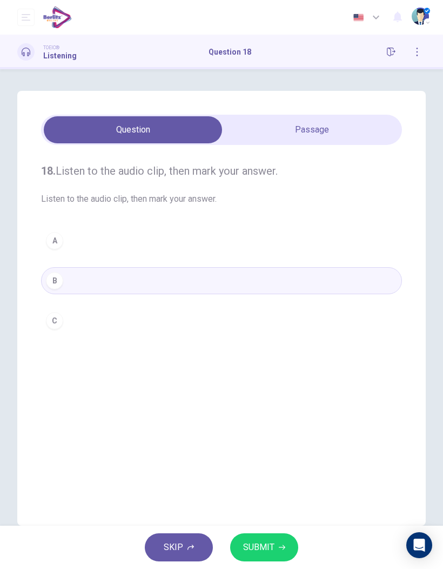
click at [276, 557] on button "SUBMIT" at bounding box center [264, 547] width 68 height 28
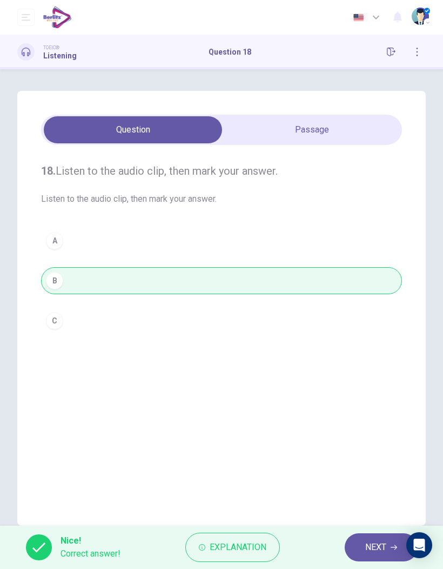
click at [363, 545] on button "NEXT" at bounding box center [381, 547] width 73 height 28
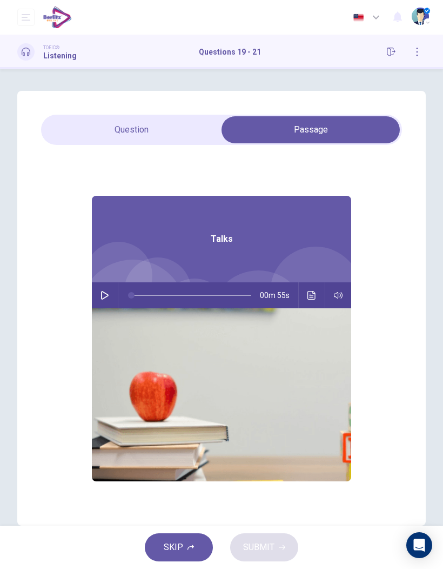
click at [110, 297] on button "button" at bounding box center [104, 295] width 17 height 26
type input "*"
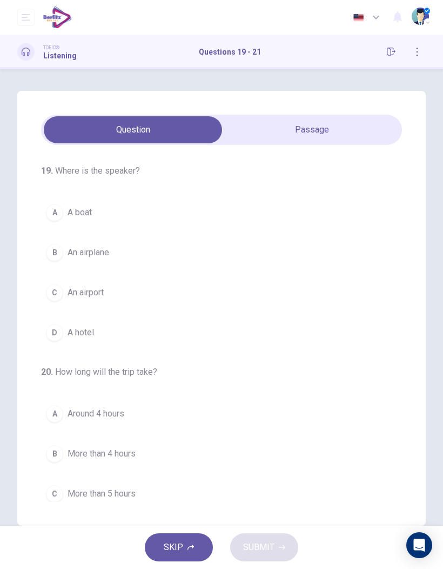
click at [204, 252] on button "B An airplane" at bounding box center [221, 252] width 361 height 27
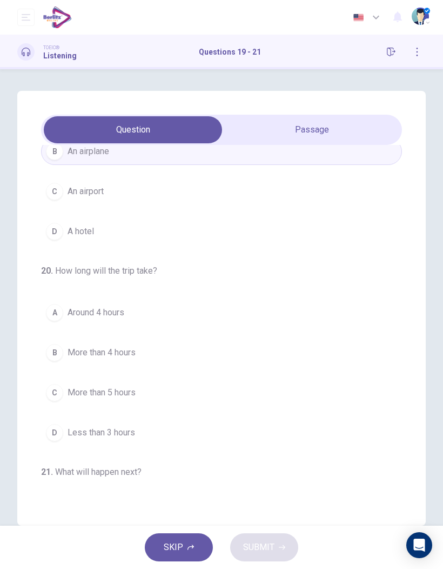
scroll to position [104, 0]
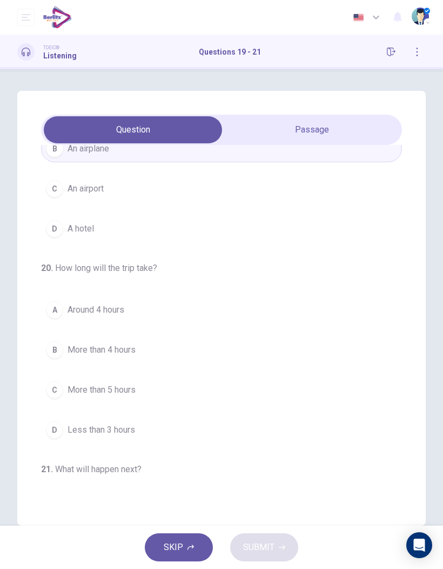
click at [130, 351] on span "More than 4 hours" at bounding box center [102, 349] width 68 height 13
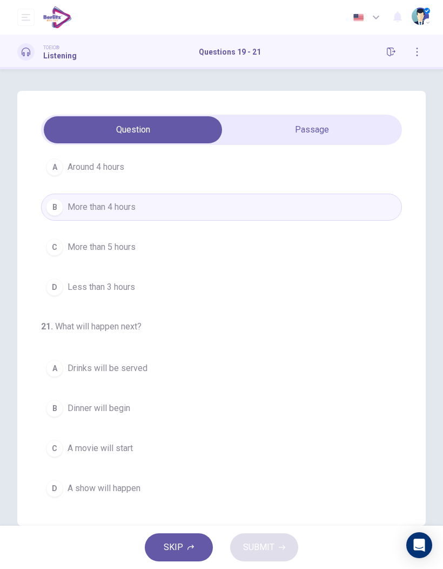
scroll to position [246, 0]
click at [67, 361] on button "A Drinks will be served" at bounding box center [221, 368] width 361 height 27
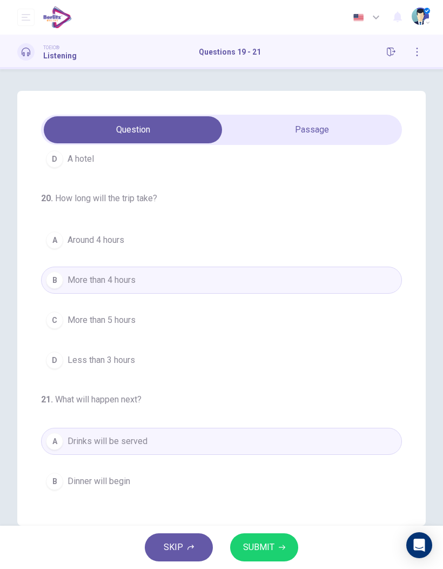
scroll to position [173, 0]
click at [279, 539] on button "SUBMIT" at bounding box center [264, 547] width 68 height 28
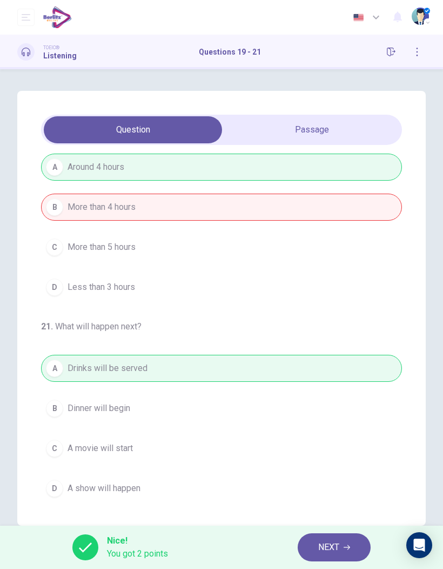
scroll to position [248, 0]
click at [339, 551] on span "NEXT" at bounding box center [328, 546] width 21 height 15
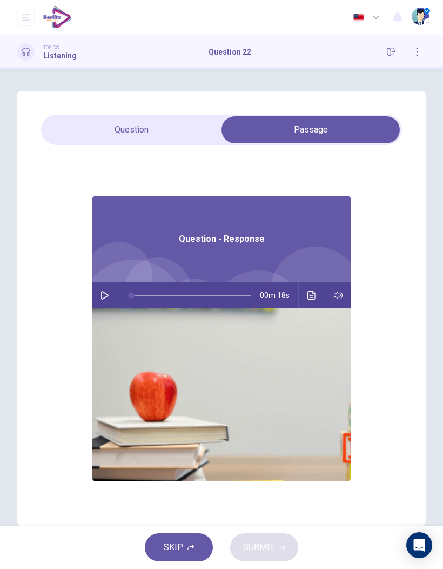
click at [110, 297] on button "button" at bounding box center [104, 295] width 17 height 26
type input "*"
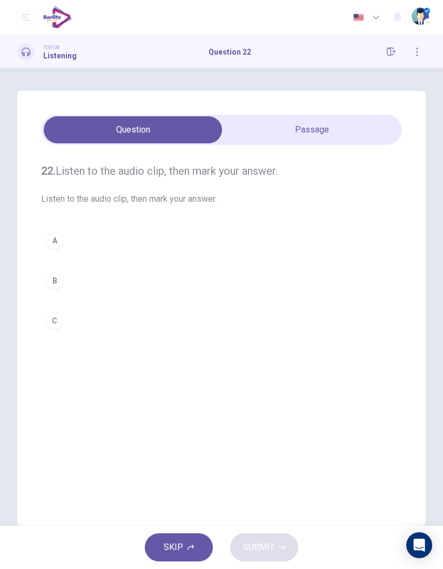
click at [52, 274] on div "B" at bounding box center [54, 280] width 17 height 17
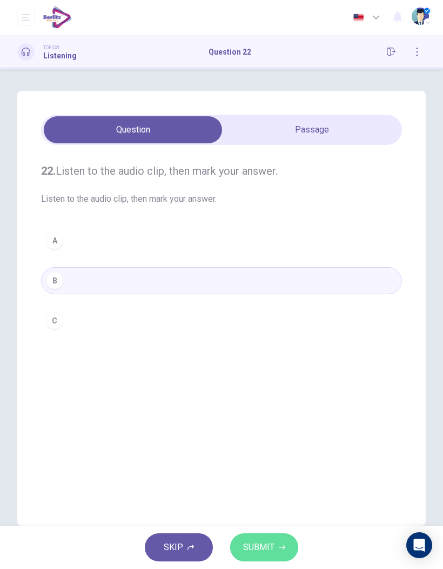
click at [270, 539] on button "SUBMIT" at bounding box center [264, 547] width 68 height 28
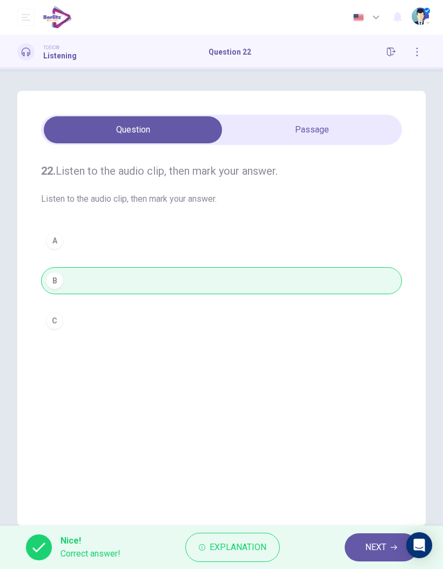
click at [371, 549] on span "NEXT" at bounding box center [375, 546] width 21 height 15
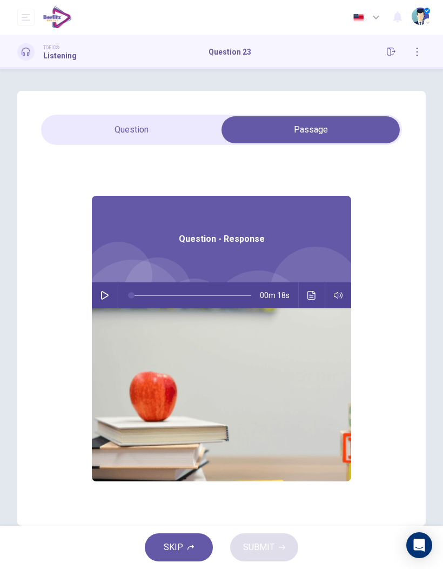
click at [104, 296] on icon "button" at bounding box center [105, 295] width 9 height 9
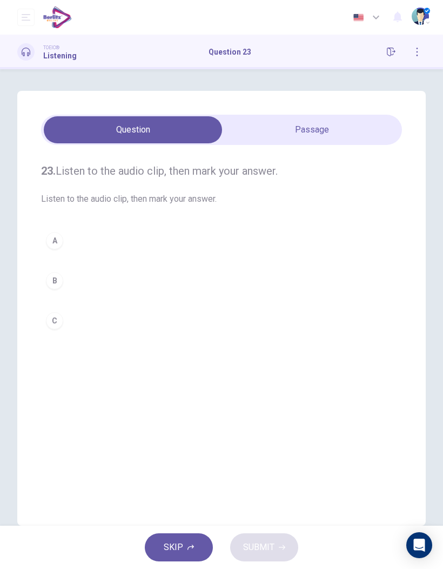
click at [117, 231] on button "A" at bounding box center [221, 240] width 361 height 27
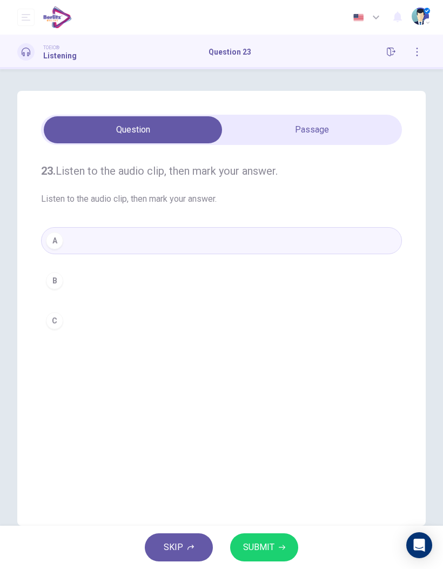
click at [125, 286] on button "B" at bounding box center [221, 280] width 361 height 27
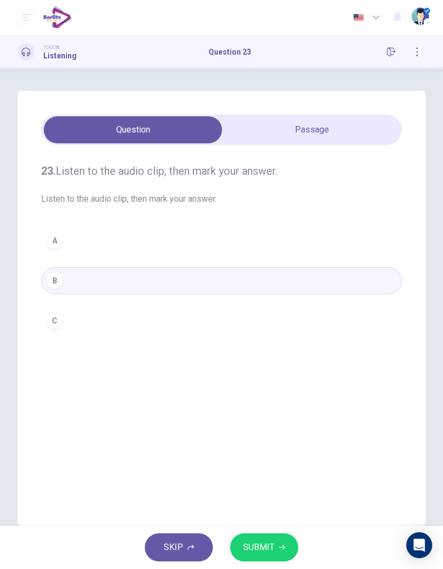
click at [261, 544] on span "SUBMIT" at bounding box center [258, 546] width 31 height 15
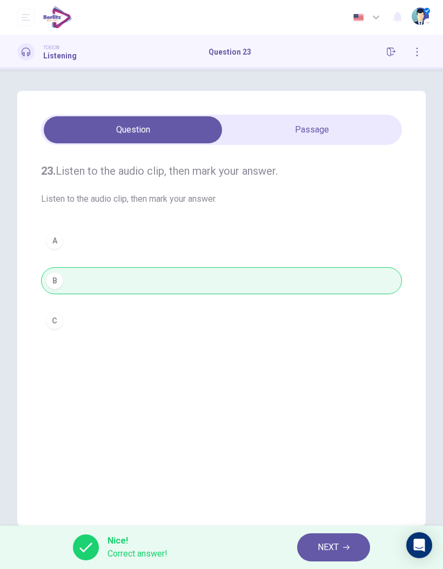
click at [337, 549] on span "NEXT" at bounding box center [328, 546] width 21 height 15
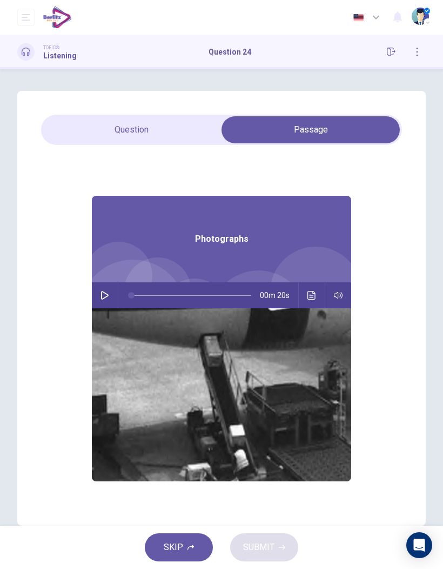
click at [106, 300] on button "button" at bounding box center [104, 295] width 17 height 26
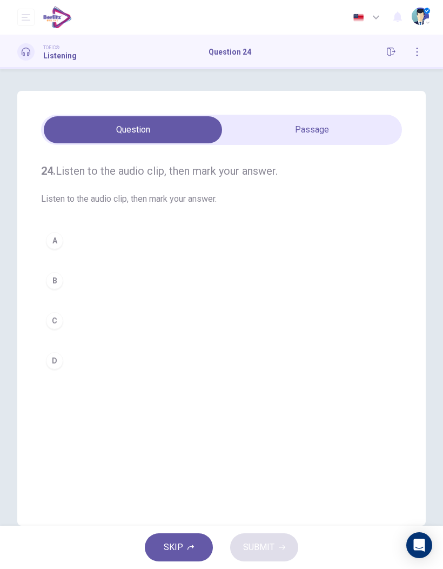
click at [68, 281] on button "B" at bounding box center [221, 280] width 361 height 27
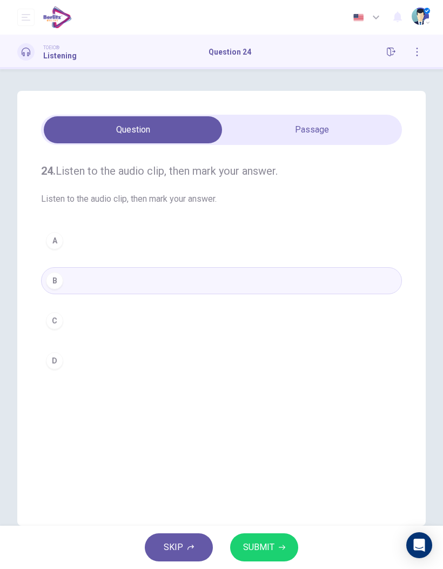
click at [277, 547] on button "SUBMIT" at bounding box center [264, 547] width 68 height 28
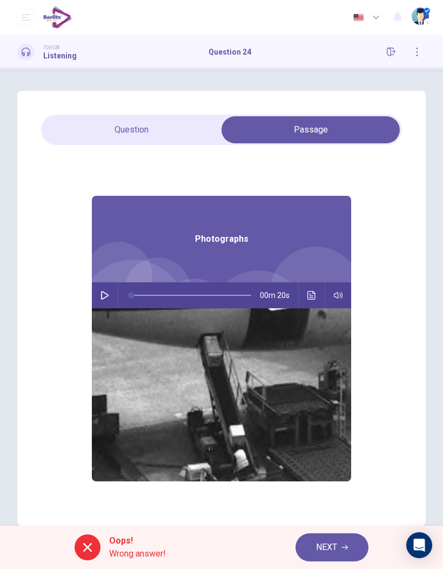
click at [103, 298] on icon "button" at bounding box center [105, 295] width 8 height 9
type input "**"
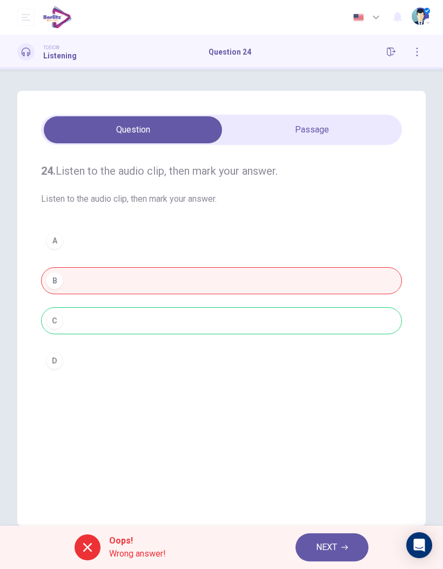
click at [333, 555] on button "NEXT" at bounding box center [332, 547] width 73 height 28
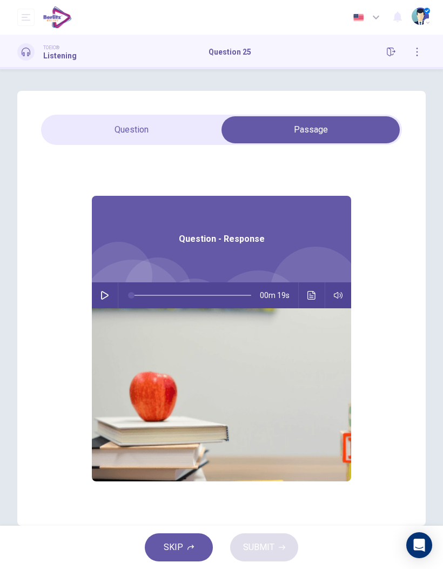
click at [106, 302] on button "button" at bounding box center [104, 295] width 17 height 26
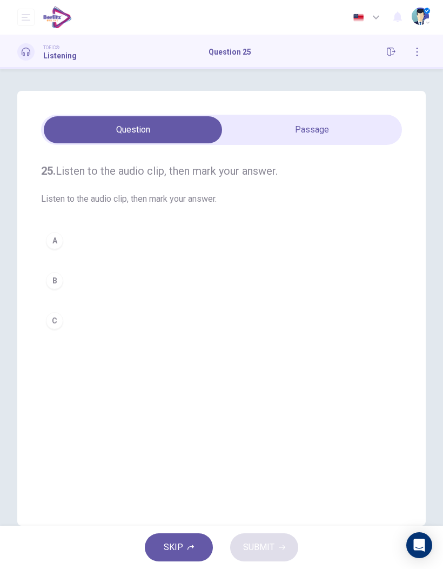
click at [93, 285] on button "B" at bounding box center [221, 280] width 361 height 27
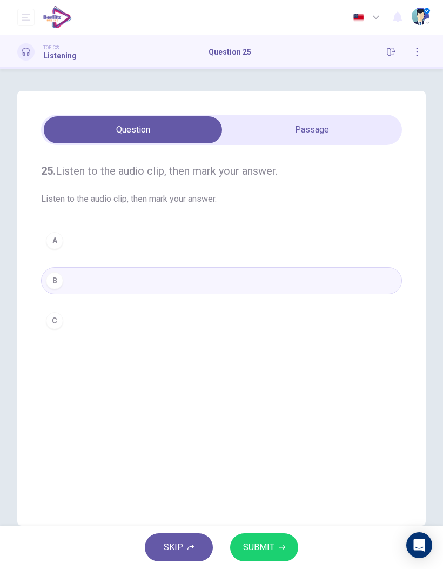
click at [272, 544] on span "SUBMIT" at bounding box center [258, 546] width 31 height 15
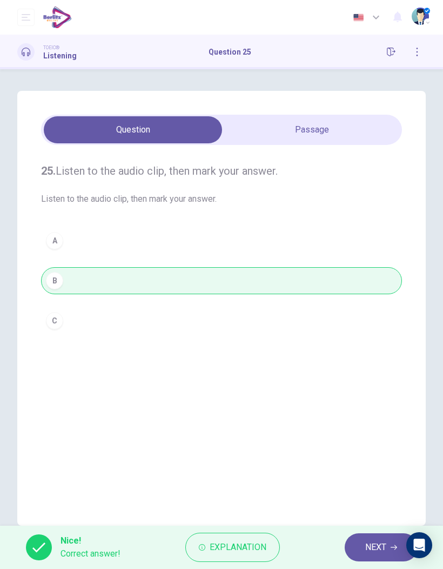
click at [377, 545] on span "NEXT" at bounding box center [375, 546] width 21 height 15
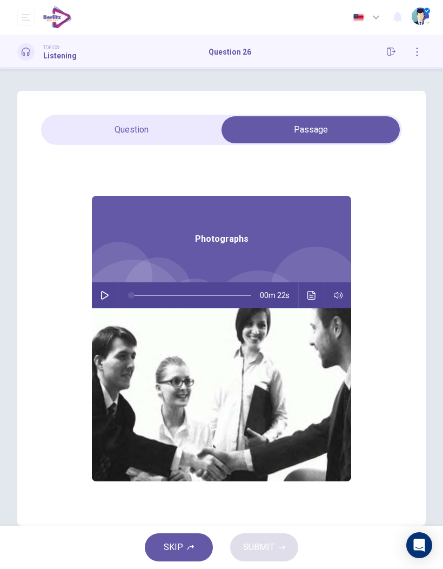
click at [104, 294] on icon "button" at bounding box center [105, 295] width 9 height 9
type input "*"
click at [155, 149] on div "Photographs 00m 22s" at bounding box center [221, 353] width 259 height 417
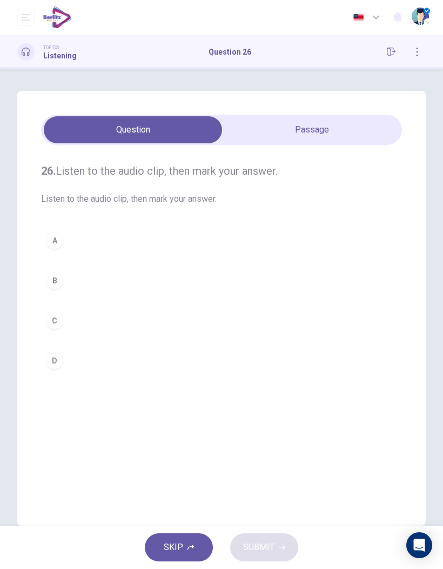
click at [61, 364] on div "D" at bounding box center [54, 360] width 17 height 17
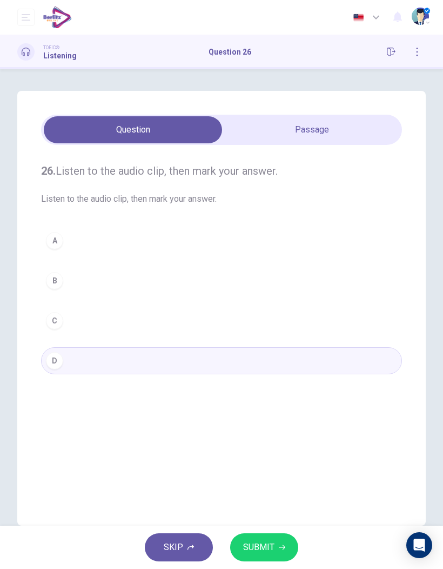
click at [265, 556] on button "SUBMIT" at bounding box center [264, 547] width 68 height 28
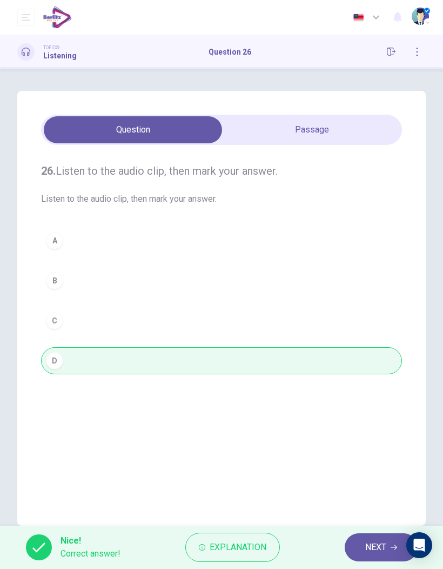
click at [372, 550] on span "NEXT" at bounding box center [375, 546] width 21 height 15
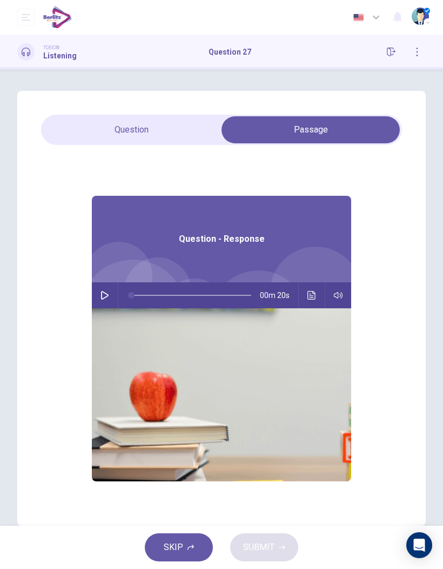
click at [102, 293] on icon "button" at bounding box center [105, 295] width 8 height 9
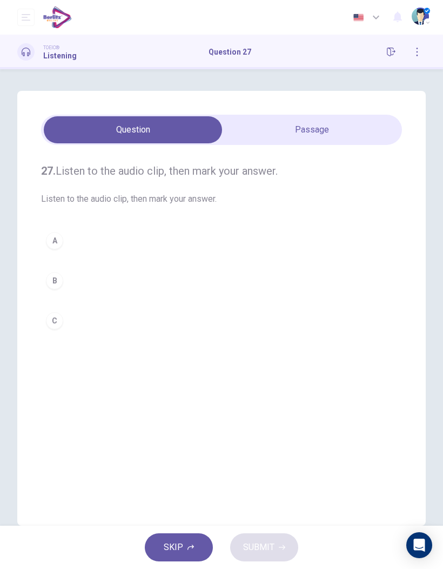
click at [118, 279] on button "B" at bounding box center [221, 280] width 361 height 27
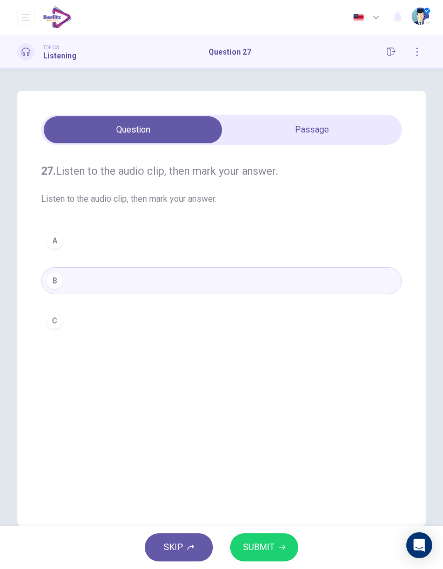
click at [258, 547] on span "SUBMIT" at bounding box center [258, 546] width 31 height 15
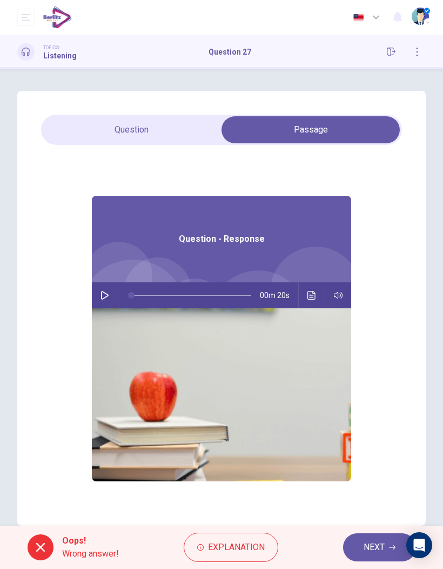
click at [111, 302] on button "button" at bounding box center [104, 295] width 17 height 26
type input "*"
click at [373, 550] on span "NEXT" at bounding box center [374, 546] width 21 height 15
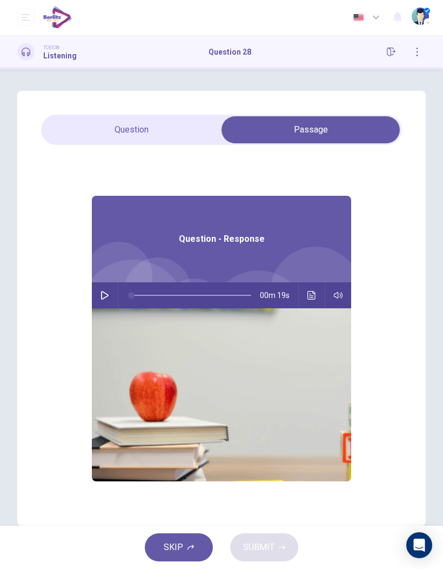
click at [107, 292] on icon "button" at bounding box center [105, 295] width 9 height 9
type input "*"
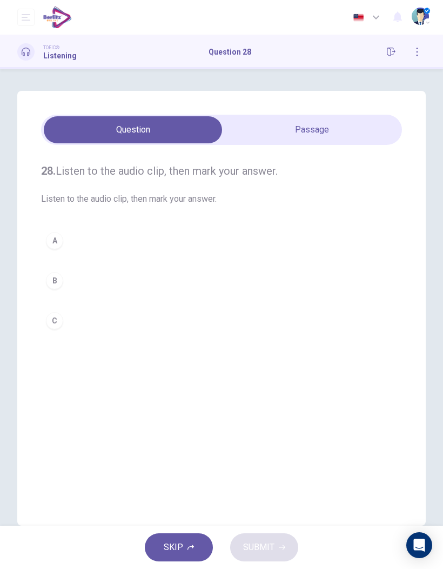
click at [59, 279] on div "B" at bounding box center [54, 280] width 17 height 17
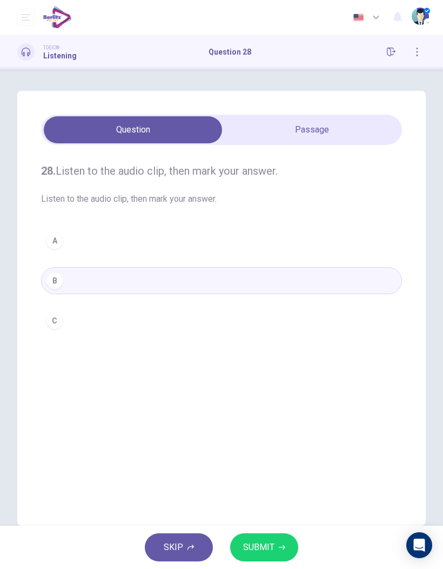
click at [262, 541] on span "SUBMIT" at bounding box center [258, 546] width 31 height 15
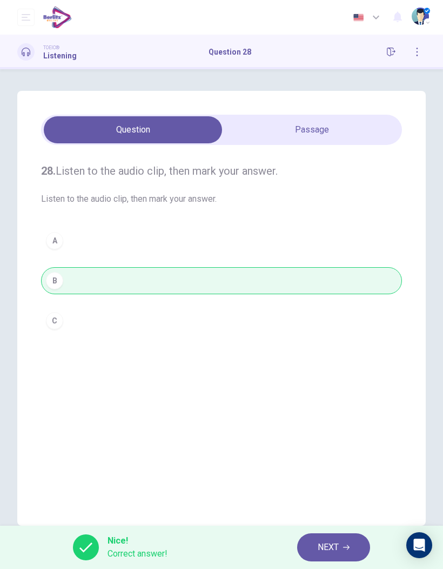
click at [324, 552] on span "NEXT" at bounding box center [328, 546] width 21 height 15
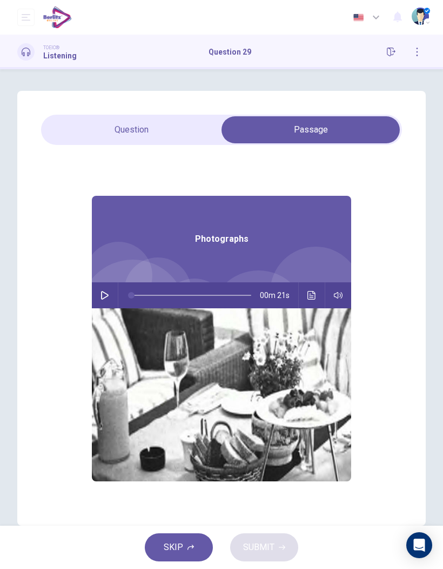
click at [108, 300] on button "button" at bounding box center [104, 295] width 17 height 26
type input "*"
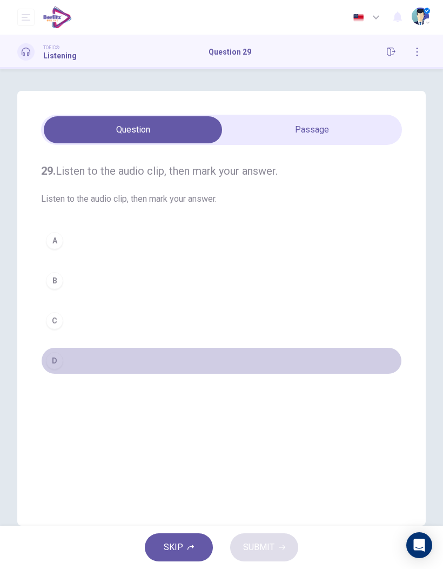
click at [61, 363] on div "D" at bounding box center [54, 360] width 17 height 17
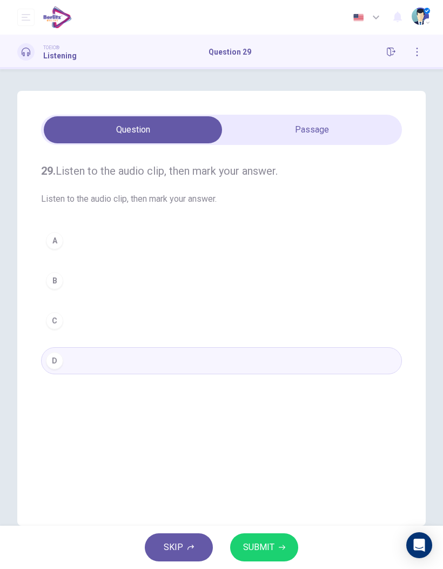
click at [270, 538] on button "SUBMIT" at bounding box center [264, 547] width 68 height 28
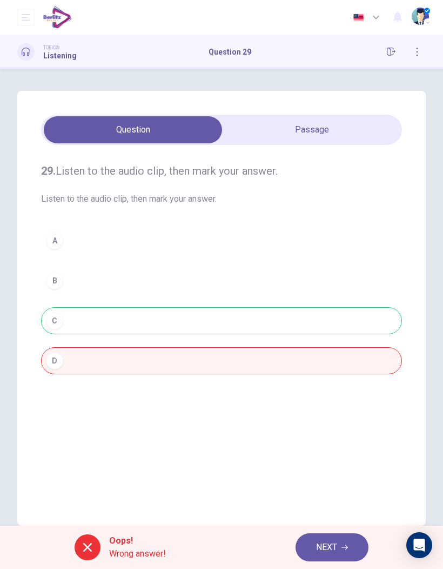
click at [330, 549] on span "NEXT" at bounding box center [326, 546] width 21 height 15
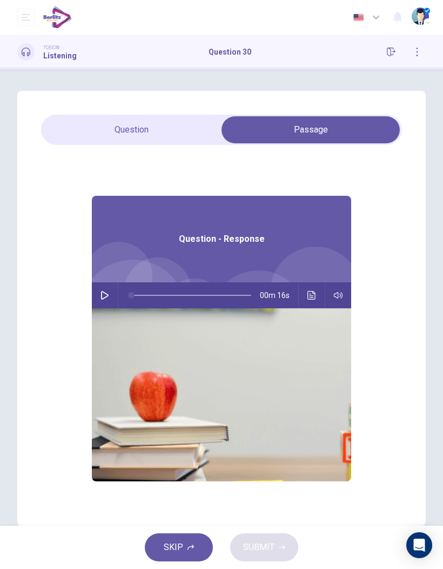
click at [108, 295] on icon "button" at bounding box center [105, 295] width 8 height 9
type input "**"
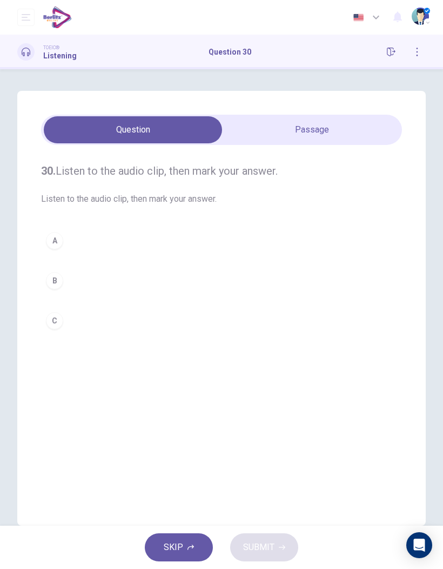
click at [63, 329] on button "C" at bounding box center [221, 320] width 361 height 27
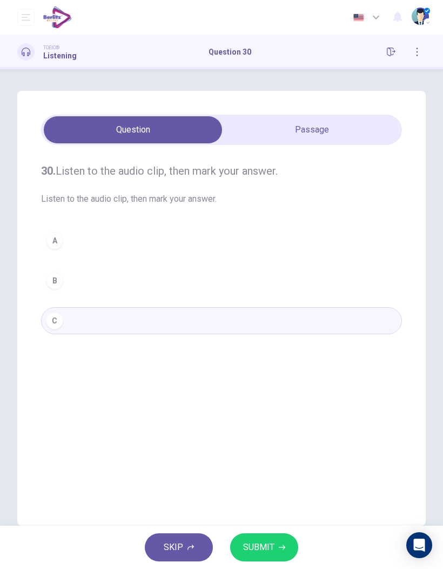
click at [263, 553] on span "SUBMIT" at bounding box center [258, 546] width 31 height 15
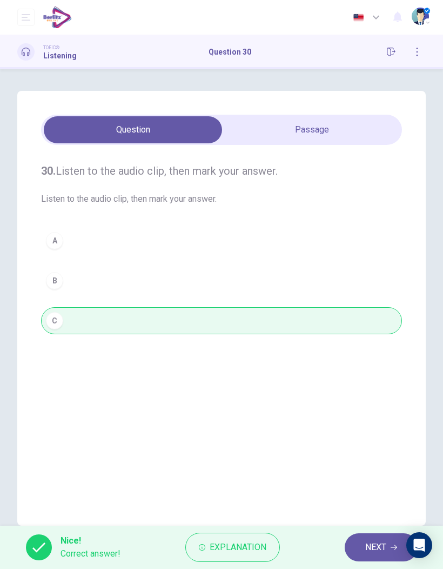
click at [383, 56] on div at bounding box center [404, 51] width 43 height 17
click at [389, 59] on button "button" at bounding box center [391, 51] width 17 height 17
